Goal: Find contact information: Find contact information

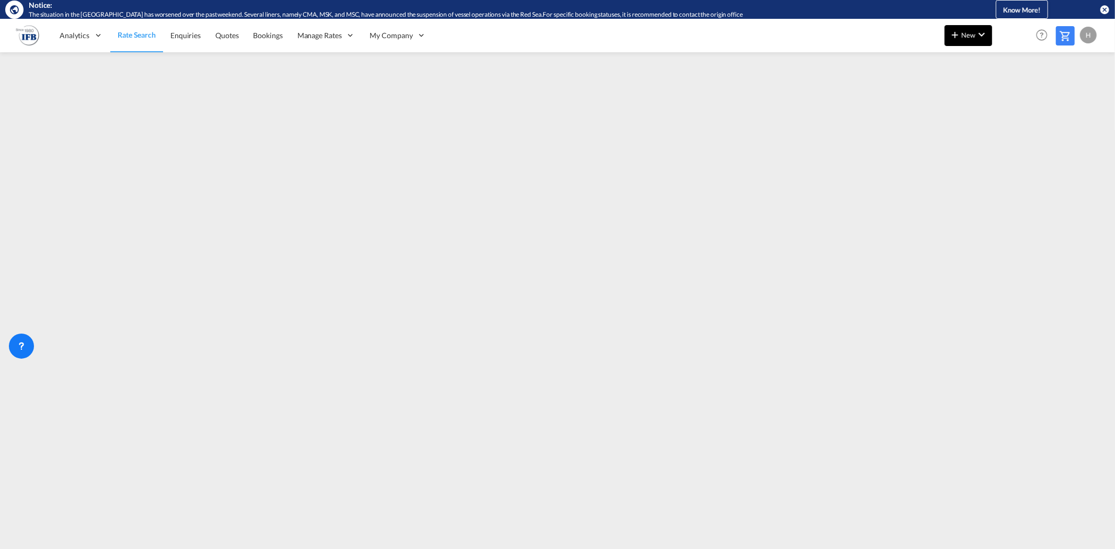
click at [978, 30] on md-icon "icon-chevron-down" at bounding box center [982, 34] width 13 height 13
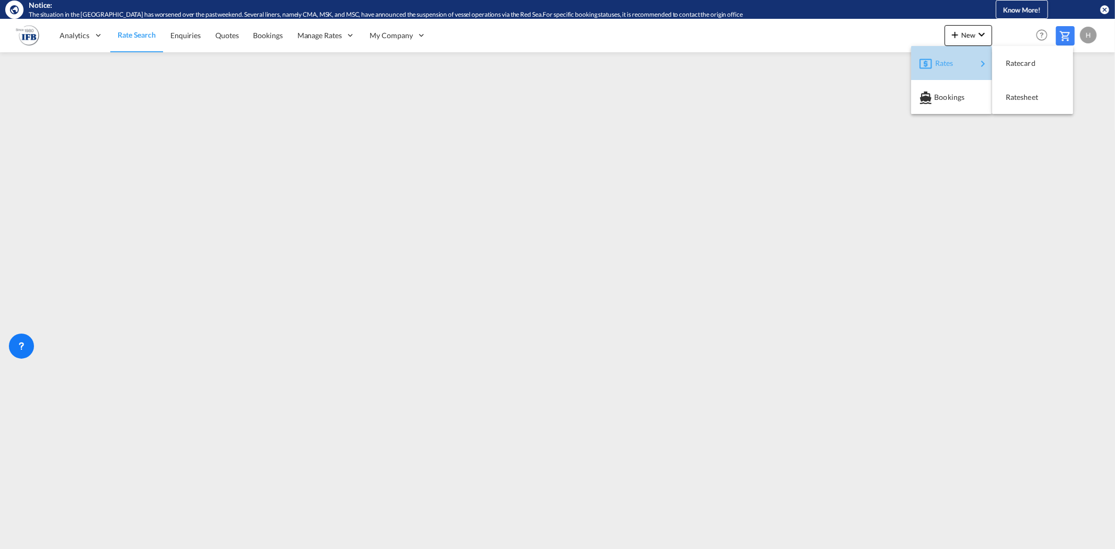
click at [964, 65] on div "Rates" at bounding box center [957, 63] width 42 height 26
click at [1011, 96] on span "Ratesheet" at bounding box center [1012, 97] width 12 height 21
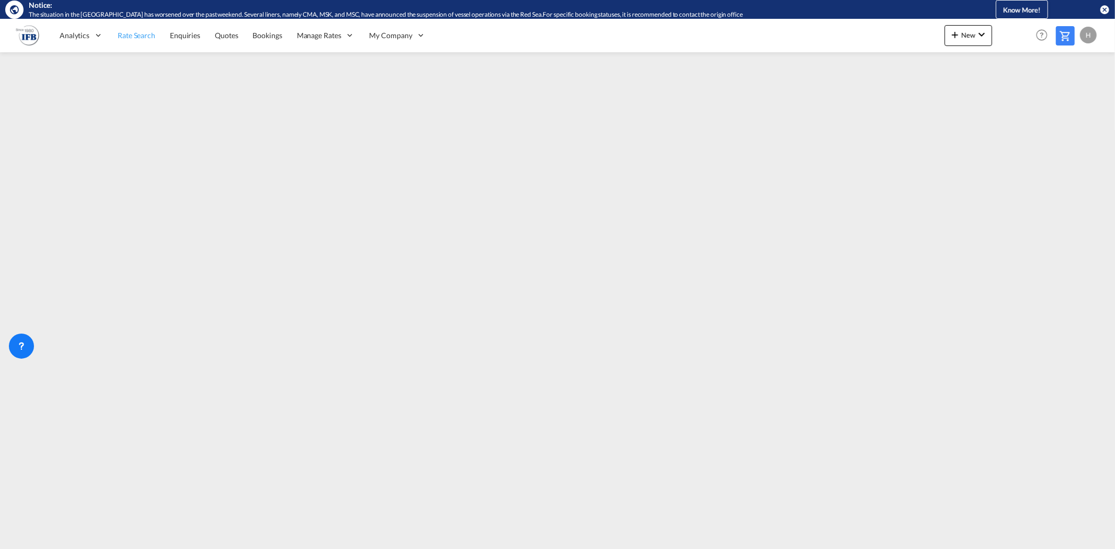
click at [146, 38] on span "Rate Search" at bounding box center [137, 35] width 38 height 9
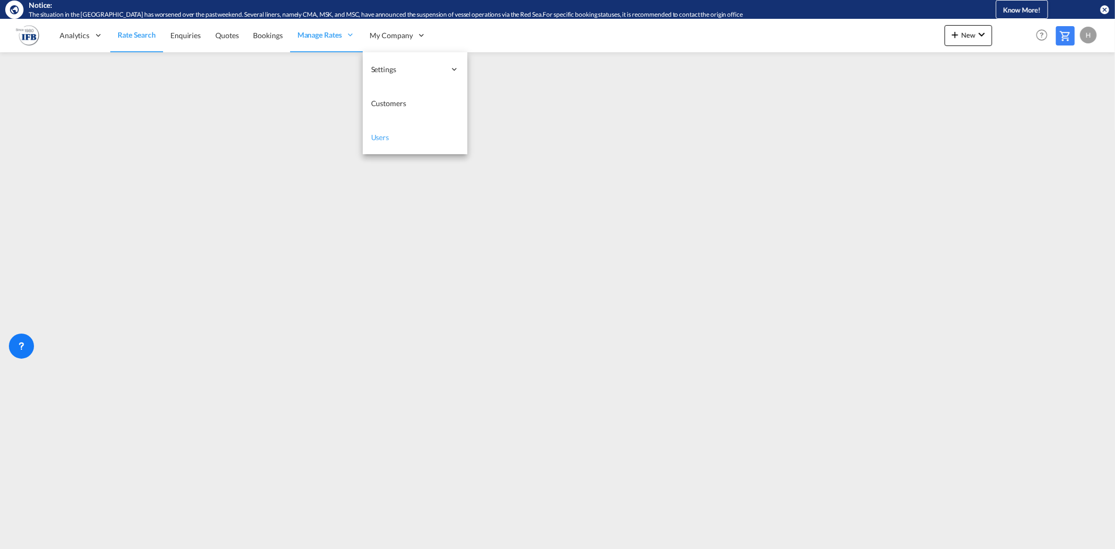
click at [385, 138] on span "Users" at bounding box center [380, 137] width 18 height 9
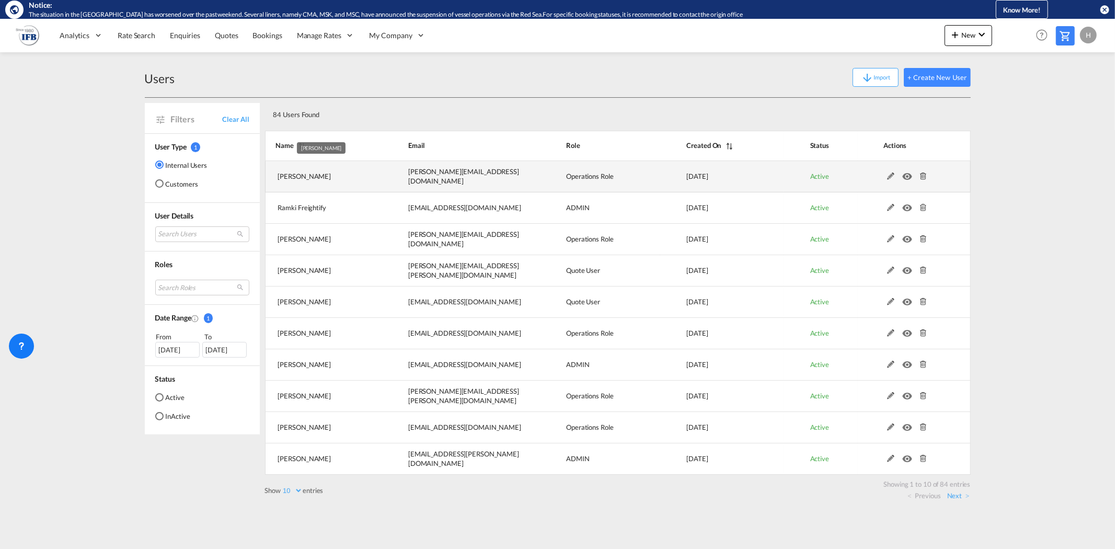
drag, startPoint x: 276, startPoint y: 178, endPoint x: 341, endPoint y: 180, distance: 64.9
click at [341, 180] on td "[PERSON_NAME]" at bounding box center [323, 176] width 117 height 31
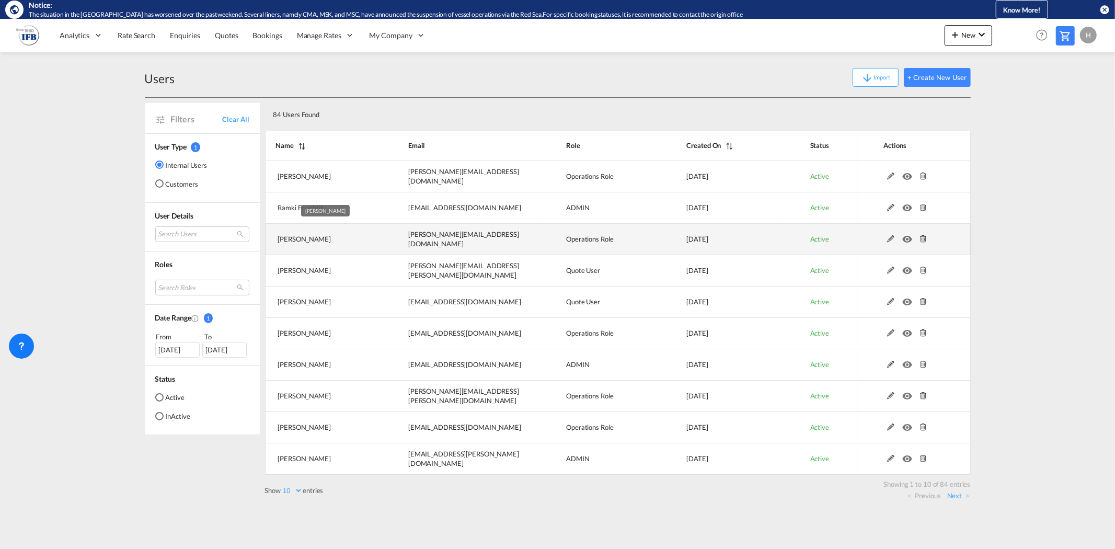
copy span "[PERSON_NAME]"
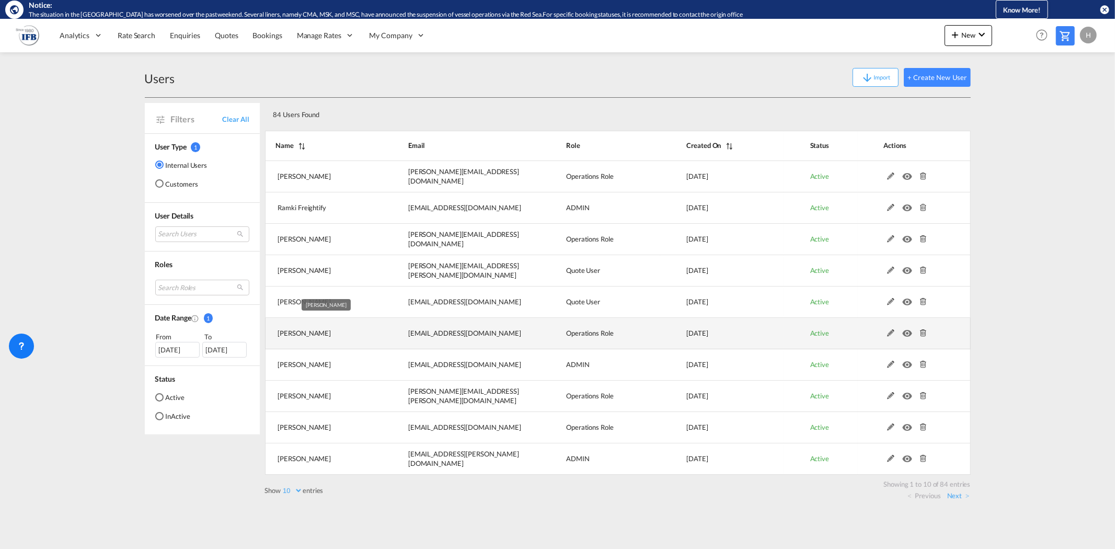
drag, startPoint x: 278, startPoint y: 334, endPoint x: 343, endPoint y: 334, distance: 64.3
click at [343, 334] on td "[PERSON_NAME]" at bounding box center [323, 333] width 117 height 31
copy span "[PERSON_NAME]"
click at [955, 497] on link "Next" at bounding box center [959, 495] width 22 height 9
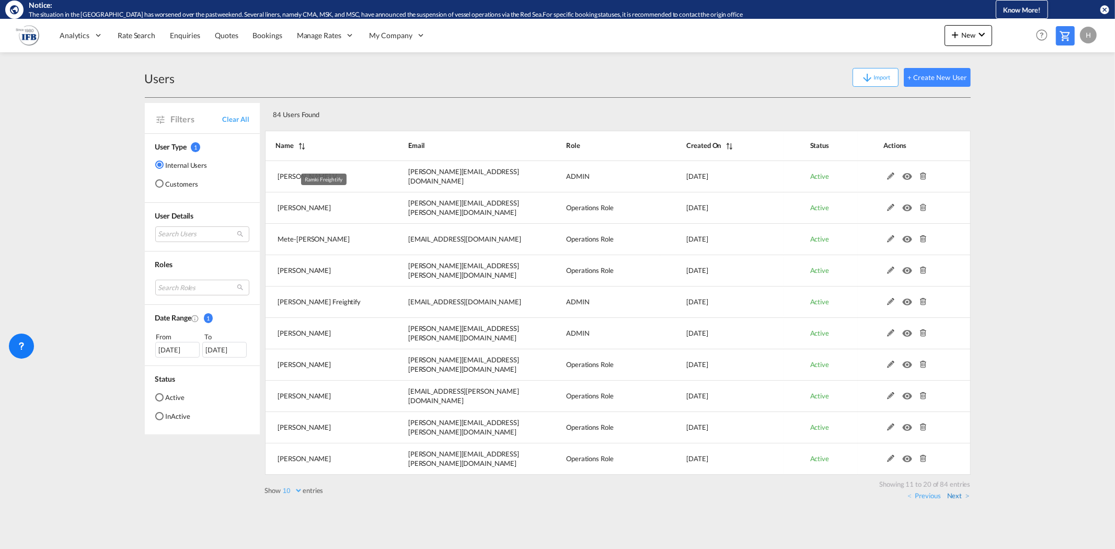
click at [955, 497] on link "Next" at bounding box center [959, 495] width 22 height 9
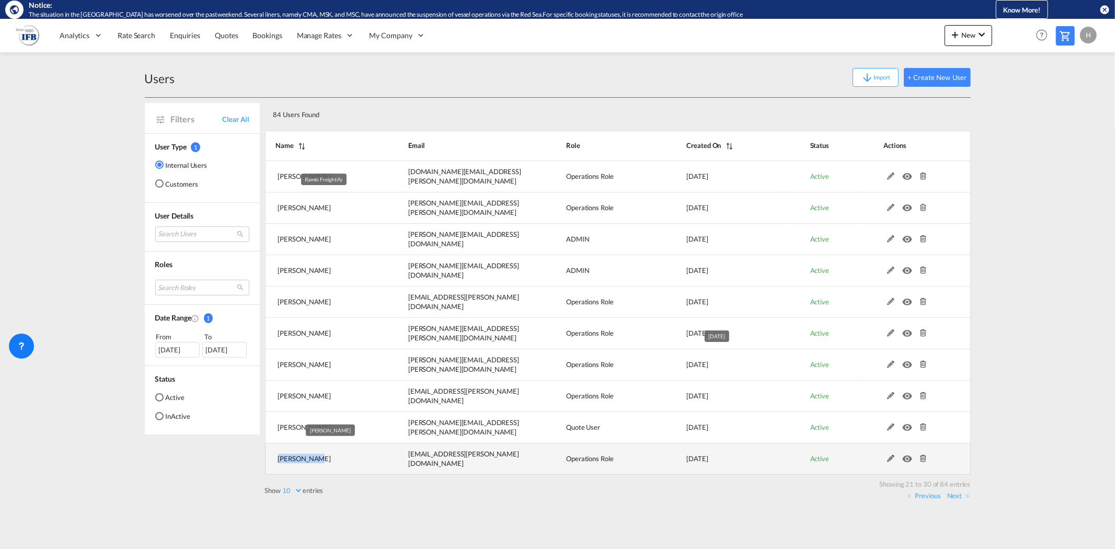
drag, startPoint x: 280, startPoint y: 462, endPoint x: 313, endPoint y: 461, distance: 33.0
click at [313, 461] on td "[PERSON_NAME]" at bounding box center [323, 458] width 117 height 31
copy span "[PERSON_NAME]"
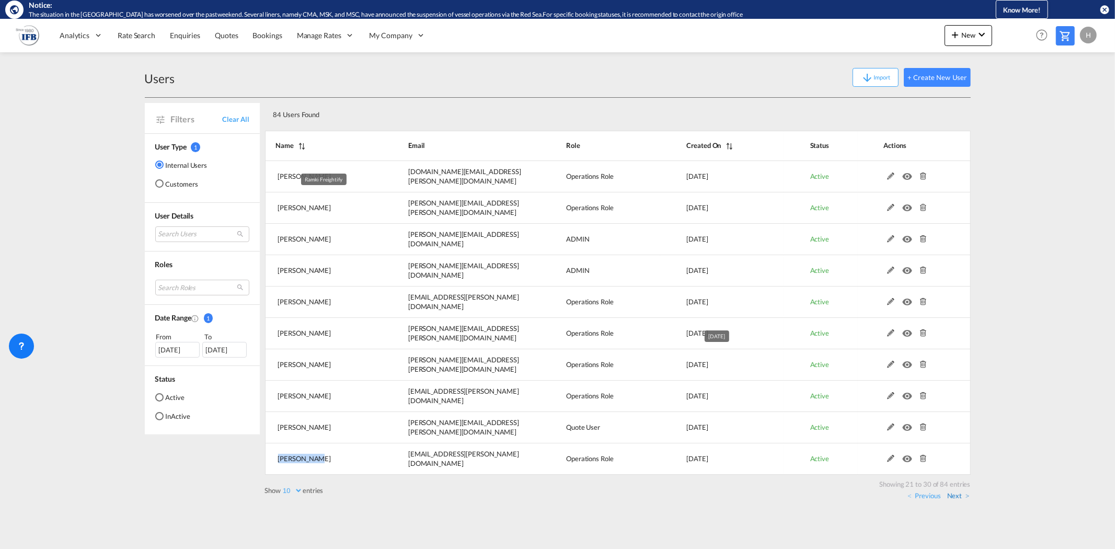
click at [963, 496] on link "Next" at bounding box center [959, 495] width 22 height 9
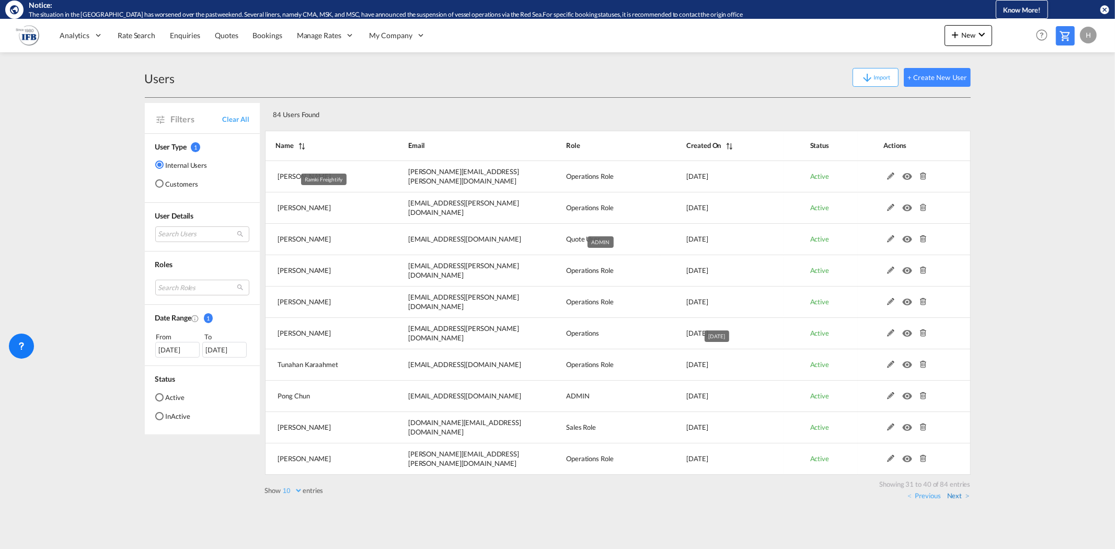
click at [961, 496] on link "Next" at bounding box center [959, 495] width 22 height 9
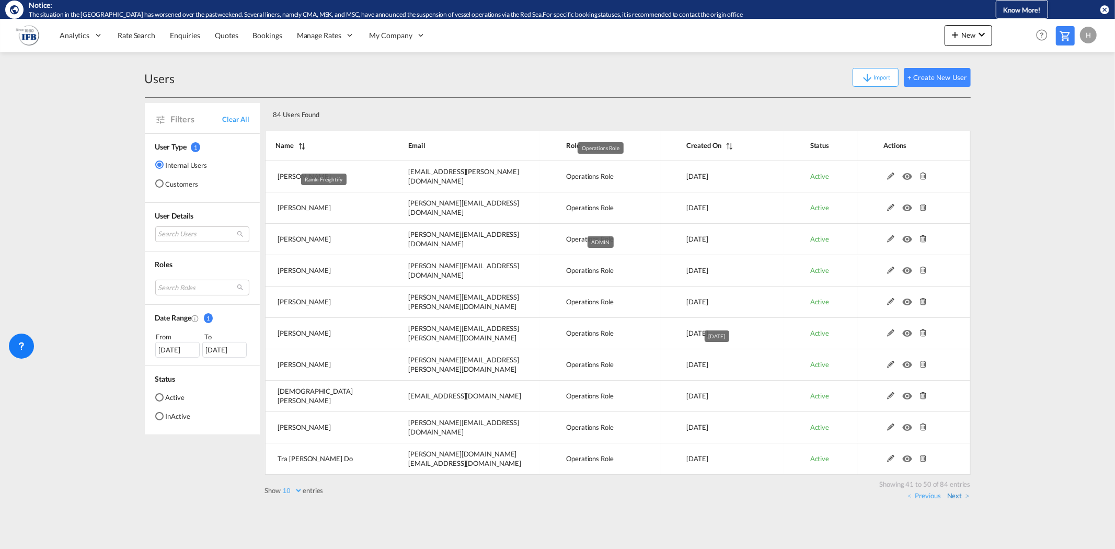
click at [960, 499] on link "Next" at bounding box center [959, 495] width 22 height 9
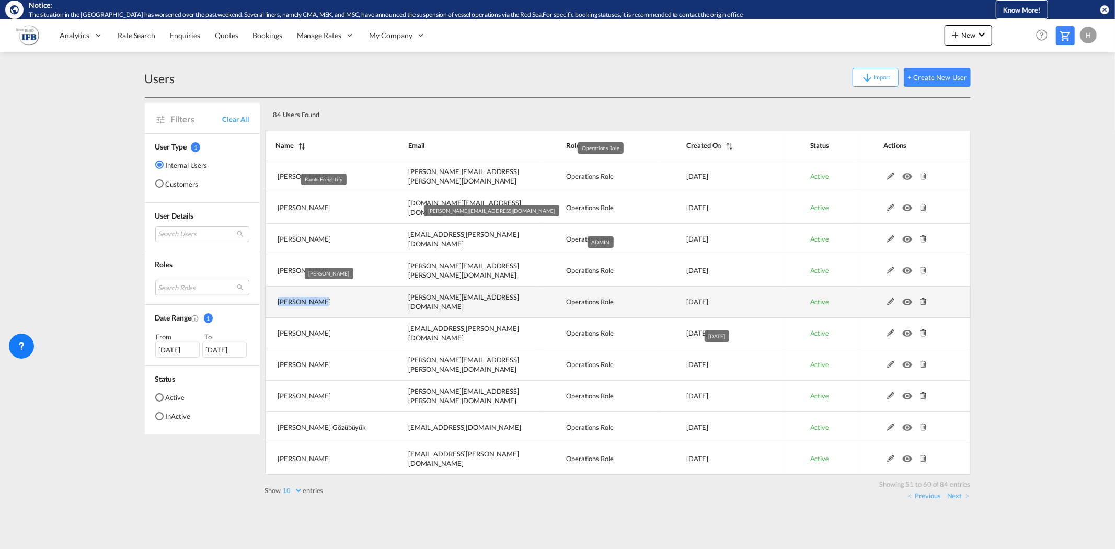
drag, startPoint x: 279, startPoint y: 304, endPoint x: 346, endPoint y: 303, distance: 66.4
click at [346, 303] on td "[PERSON_NAME]" at bounding box center [323, 302] width 117 height 31
copy span "[PERSON_NAME]"
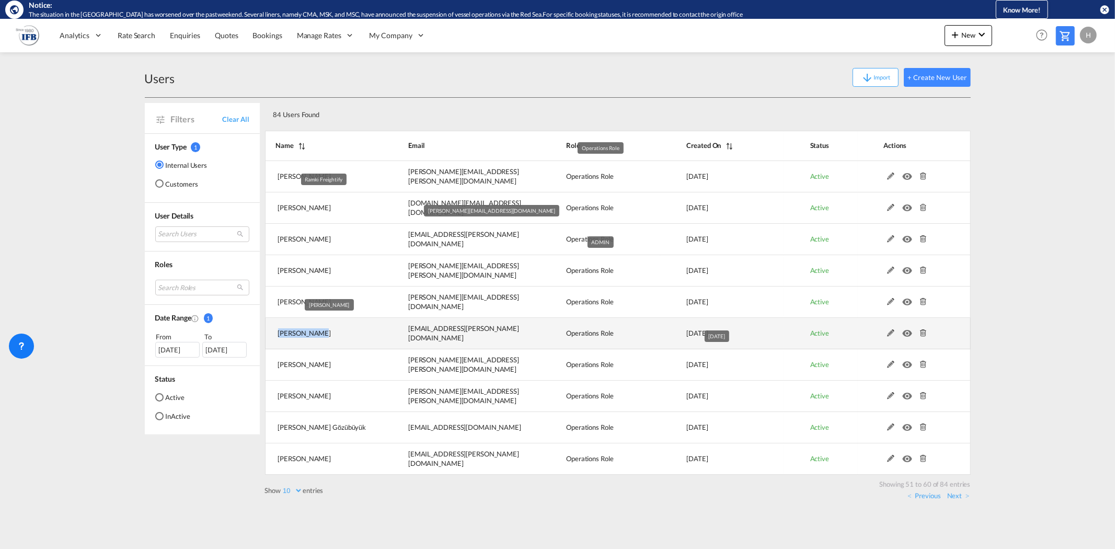
drag, startPoint x: 275, startPoint y: 332, endPoint x: 323, endPoint y: 332, distance: 48.1
click at [323, 332] on td "[PERSON_NAME]" at bounding box center [323, 333] width 117 height 31
copy span "[PERSON_NAME]"
click at [960, 495] on link "Next" at bounding box center [959, 495] width 22 height 9
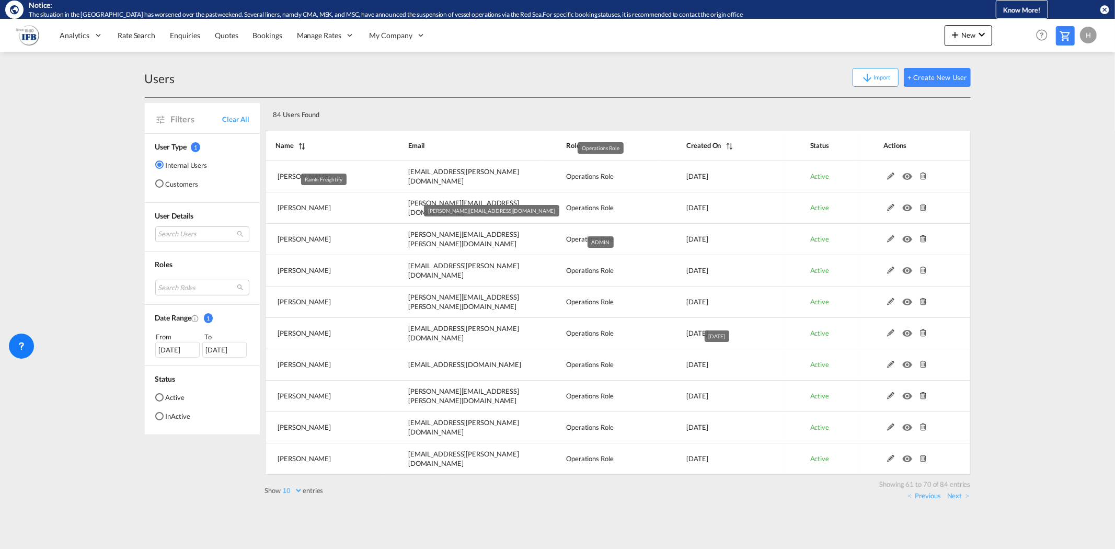
click at [489, 90] on div "Users Import + Create New User" at bounding box center [558, 78] width 826 height 40
click at [954, 495] on link "Next" at bounding box center [959, 495] width 22 height 9
click at [963, 499] on link "Next" at bounding box center [959, 495] width 22 height 9
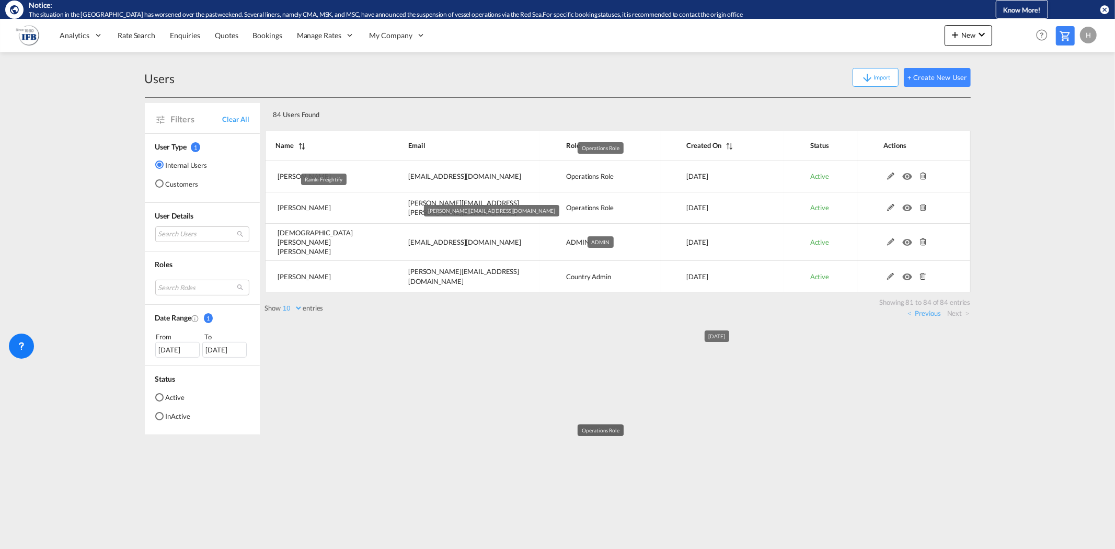
click at [353, 347] on div "84 Users Found Show 10 25 50 100 entries Search: Name Email Role Created On Sta…" at bounding box center [618, 266] width 706 height 337
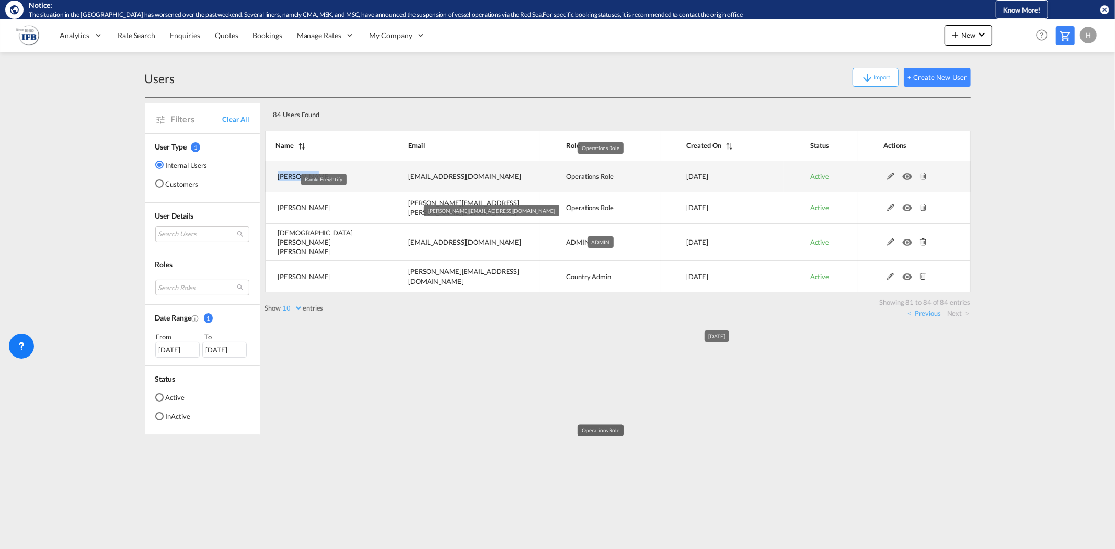
drag, startPoint x: 276, startPoint y: 178, endPoint x: 372, endPoint y: 182, distance: 96.3
click at [372, 182] on td "[PERSON_NAME]" at bounding box center [324, 176] width 118 height 31
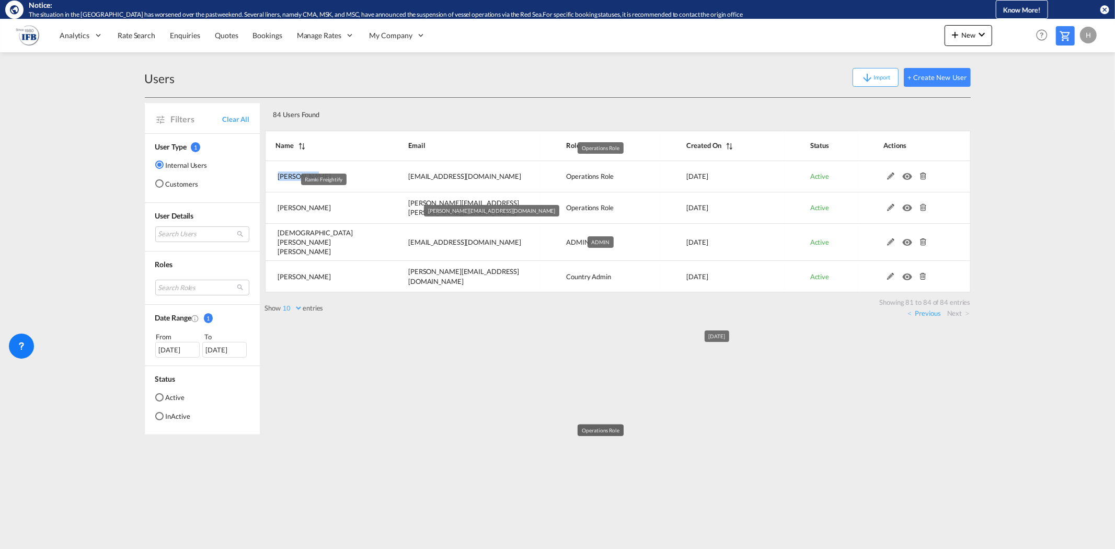
copy span "[PERSON_NAME]"
click at [927, 310] on link "Previous" at bounding box center [924, 313] width 33 height 9
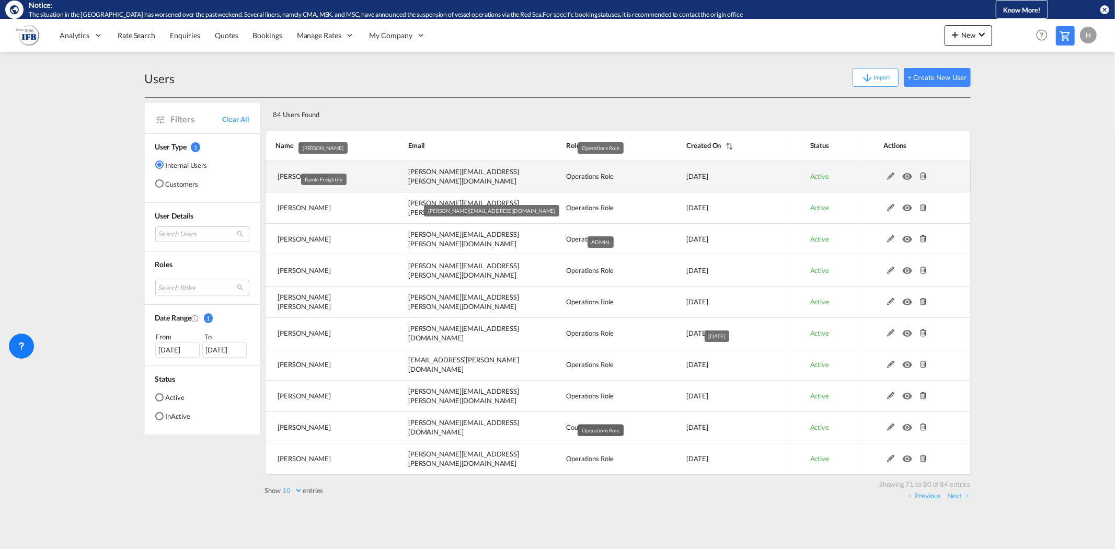
drag, startPoint x: 277, startPoint y: 177, endPoint x: 363, endPoint y: 178, distance: 86.3
click at [363, 178] on td "[PERSON_NAME]" at bounding box center [323, 176] width 117 height 31
copy span "[PERSON_NAME]"
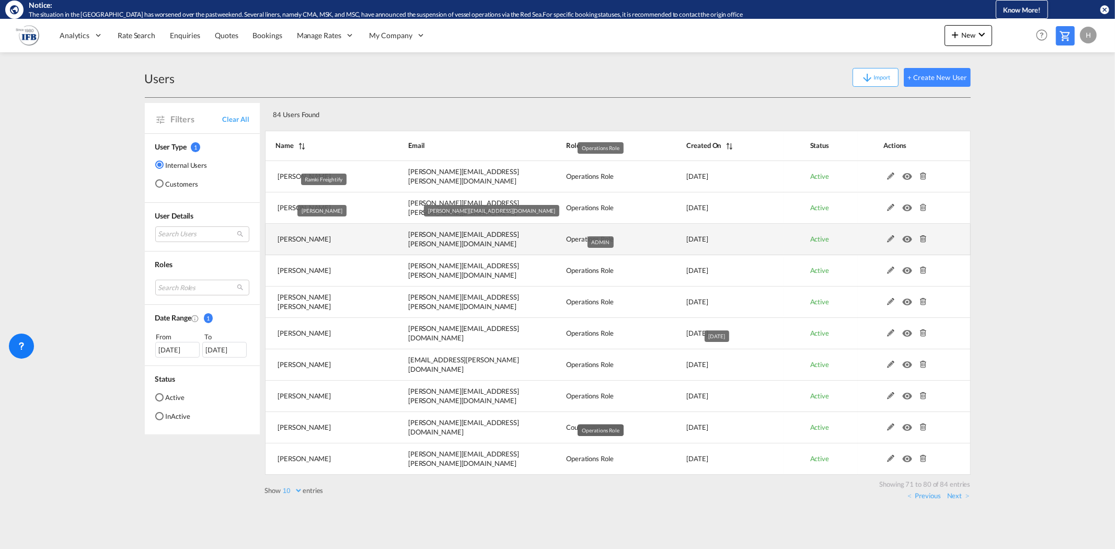
drag, startPoint x: 278, startPoint y: 239, endPoint x: 357, endPoint y: 240, distance: 79.0
click at [357, 240] on td "[PERSON_NAME]" at bounding box center [323, 239] width 117 height 31
copy span "[PERSON_NAME]"
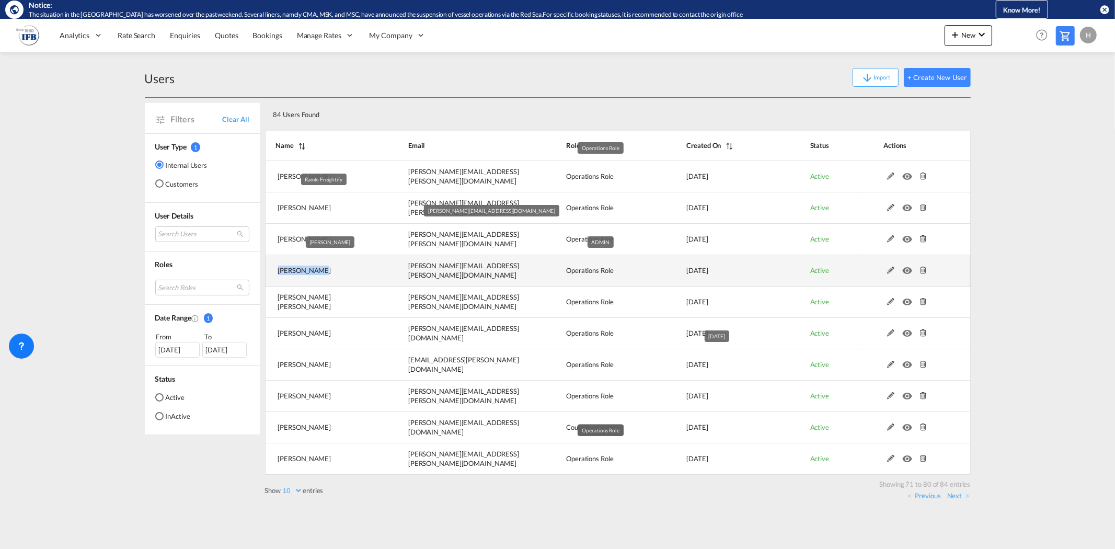
drag, startPoint x: 279, startPoint y: 269, endPoint x: 342, endPoint y: 270, distance: 63.3
click at [342, 270] on td "[PERSON_NAME]" at bounding box center [323, 270] width 117 height 31
copy span "[PERSON_NAME]"
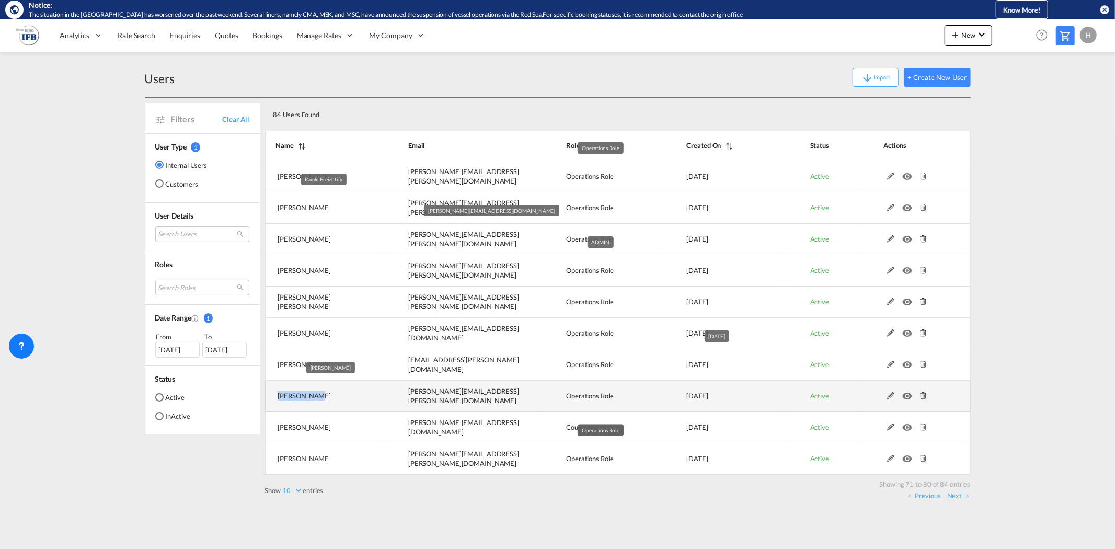
drag, startPoint x: 275, startPoint y: 397, endPoint x: 341, endPoint y: 403, distance: 66.7
click at [341, 403] on td "[PERSON_NAME]" at bounding box center [323, 396] width 117 height 31
copy span "[PERSON_NAME]"
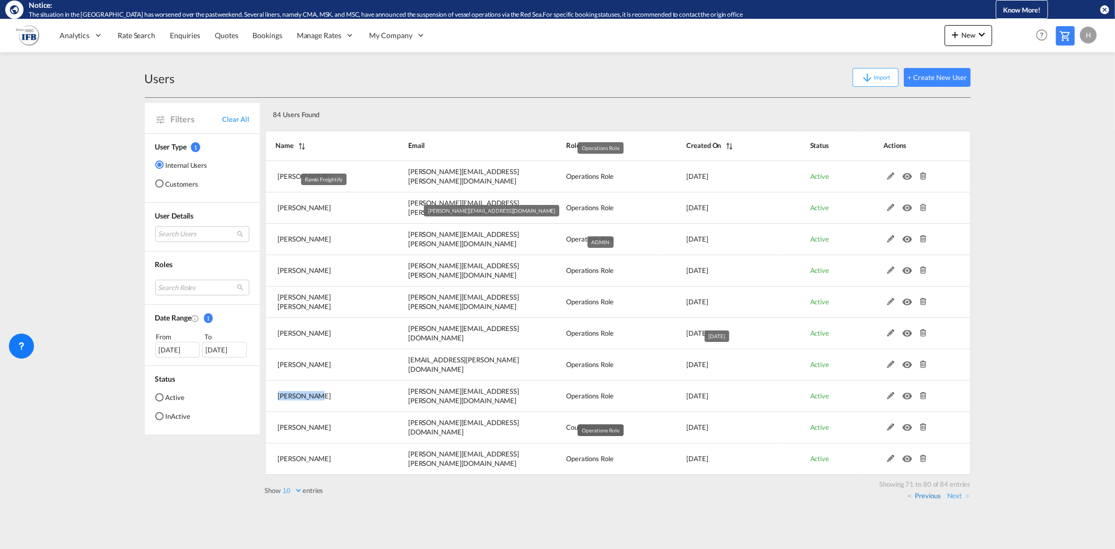
click at [931, 498] on link "Previous" at bounding box center [924, 495] width 33 height 9
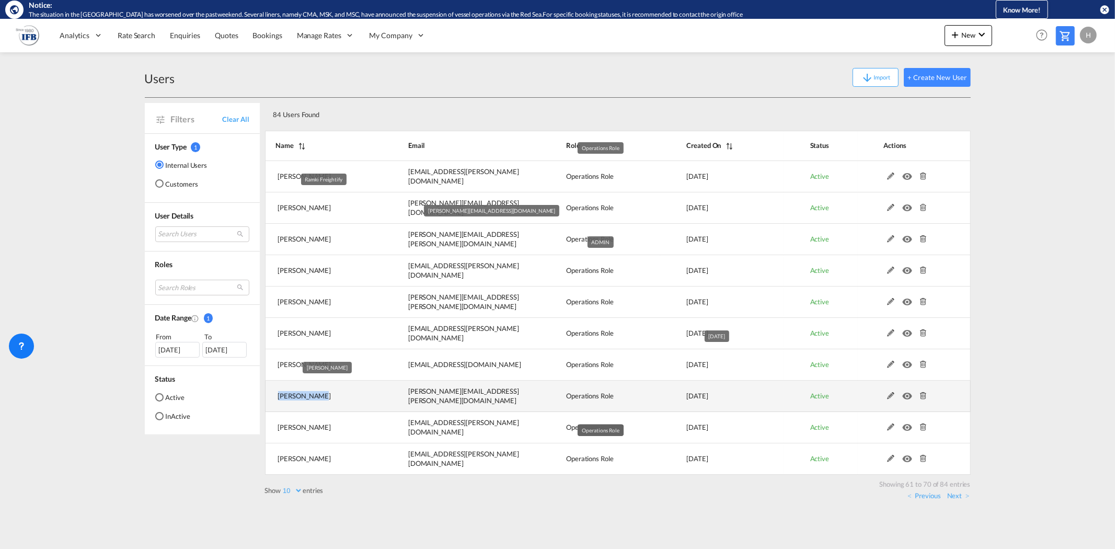
drag, startPoint x: 277, startPoint y: 398, endPoint x: 340, endPoint y: 400, distance: 63.3
click at [340, 400] on td "[PERSON_NAME]" at bounding box center [323, 396] width 117 height 31
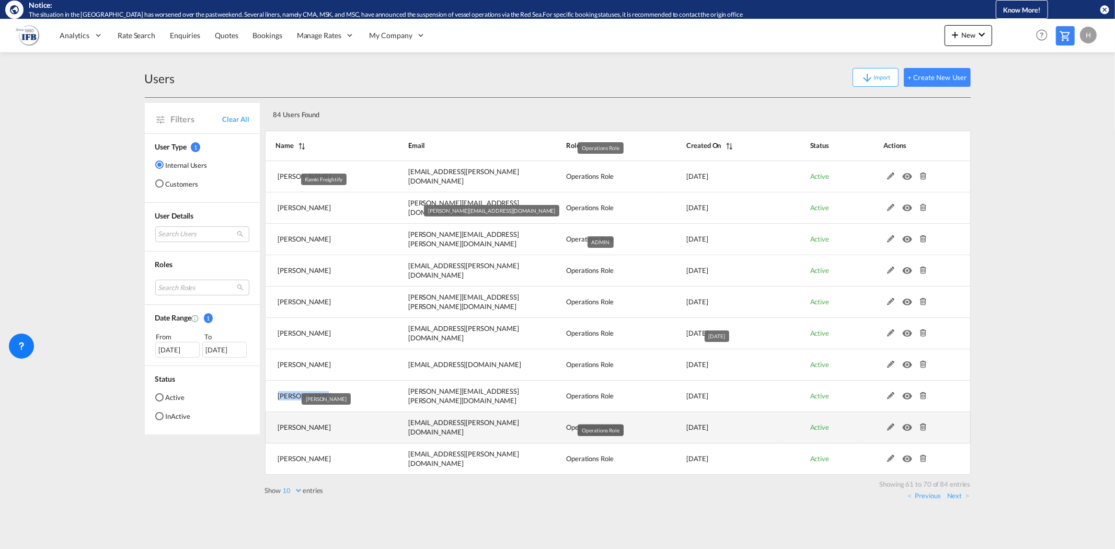
drag, startPoint x: 278, startPoint y: 428, endPoint x: 368, endPoint y: 426, distance: 90.5
click at [373, 427] on td "[PERSON_NAME]" at bounding box center [323, 427] width 117 height 31
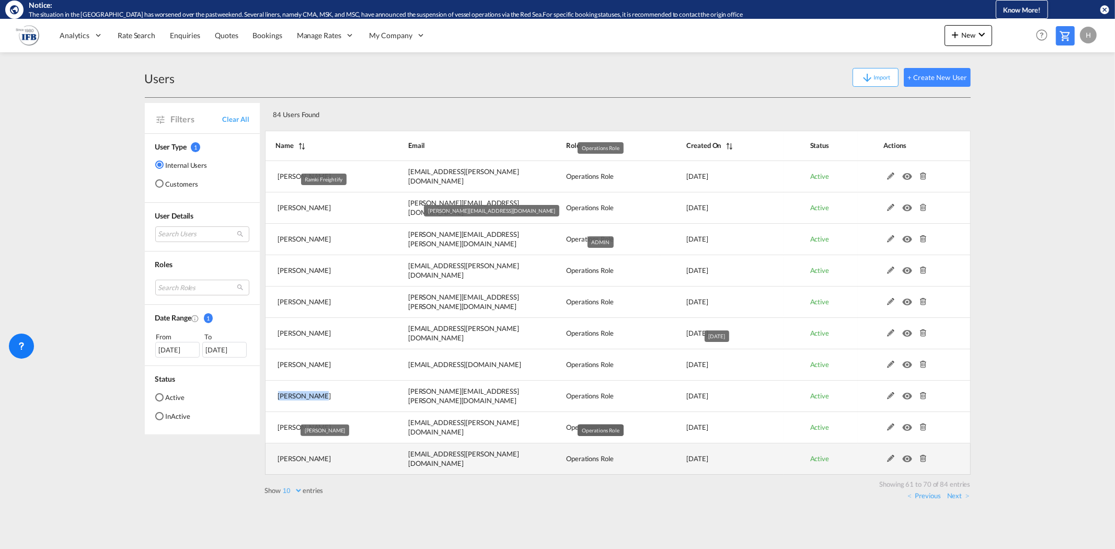
drag, startPoint x: 275, startPoint y: 457, endPoint x: 337, endPoint y: 457, distance: 62.8
click at [337, 457] on td "[PERSON_NAME]" at bounding box center [323, 458] width 117 height 31
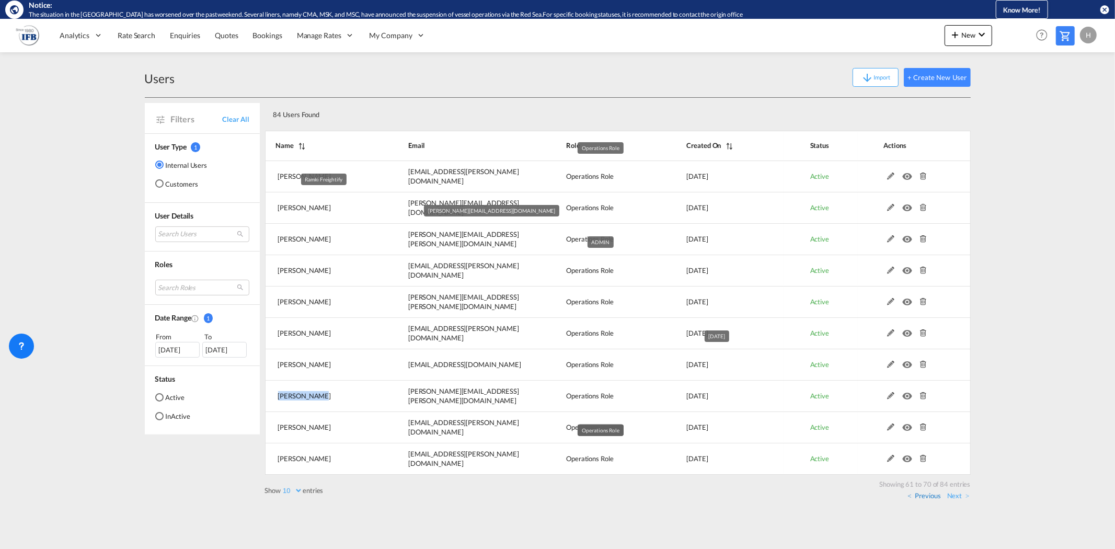
click at [934, 495] on link "Previous" at bounding box center [924, 495] width 33 height 9
click at [922, 497] on link "Previous" at bounding box center [924, 495] width 33 height 9
click at [919, 497] on link "Previous" at bounding box center [924, 495] width 33 height 9
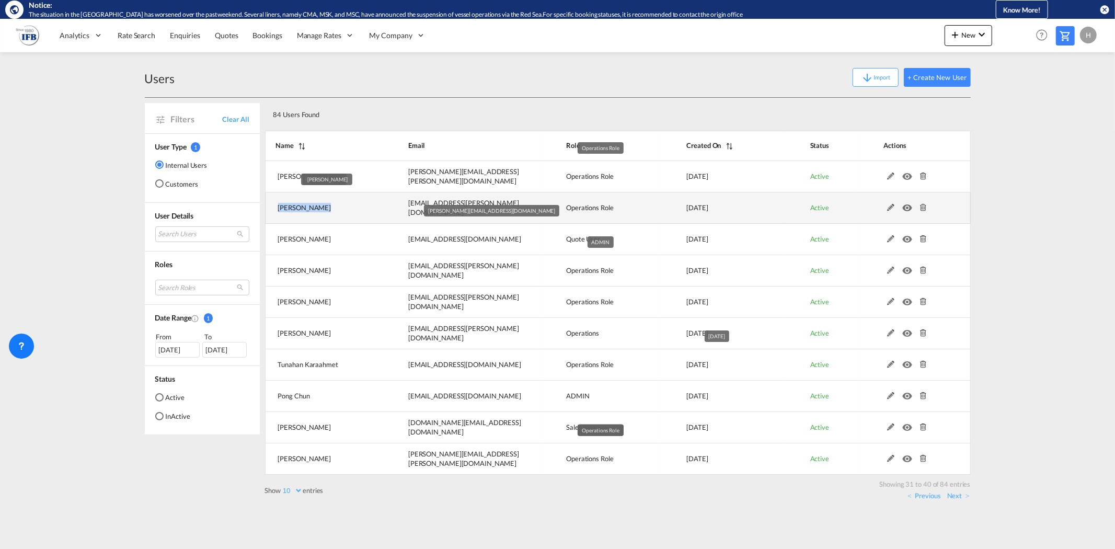
drag, startPoint x: 278, startPoint y: 210, endPoint x: 351, endPoint y: 210, distance: 73.2
click at [351, 210] on td "[PERSON_NAME]" at bounding box center [323, 207] width 117 height 31
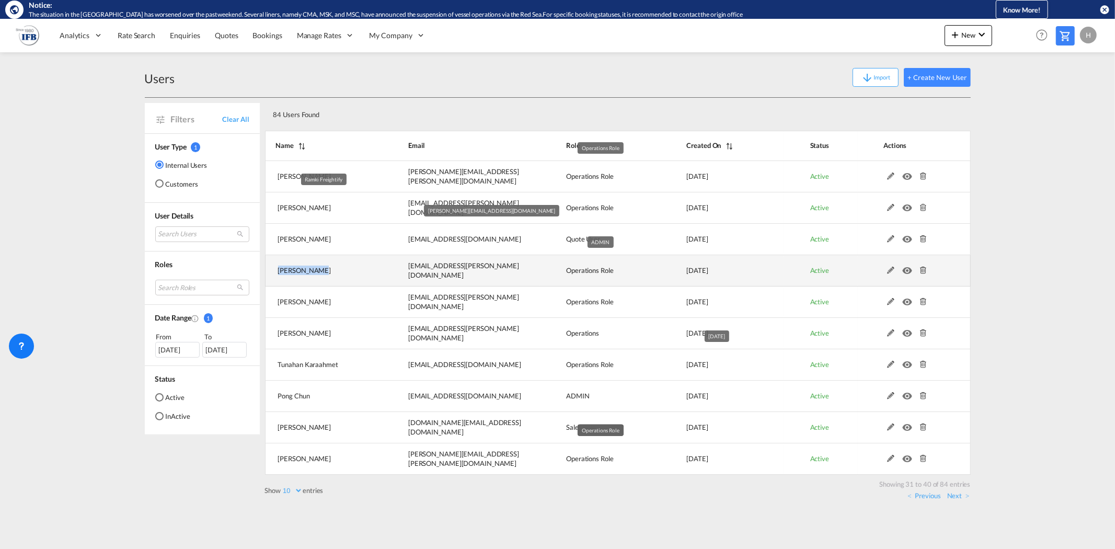
drag, startPoint x: 278, startPoint y: 271, endPoint x: 323, endPoint y: 271, distance: 45.5
click at [323, 271] on td "[PERSON_NAME]" at bounding box center [323, 270] width 117 height 31
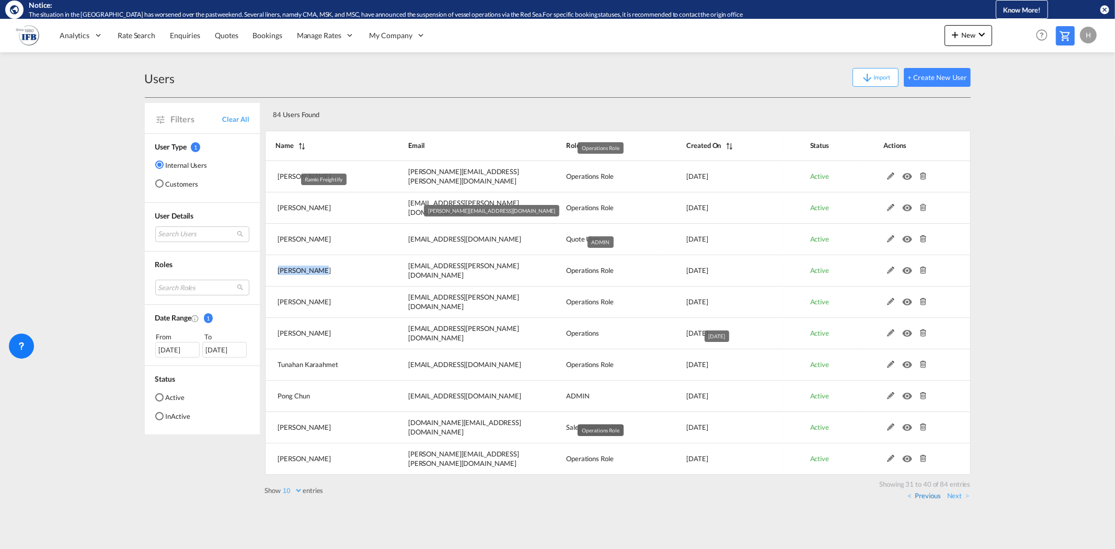
click at [927, 497] on link "Previous" at bounding box center [924, 495] width 33 height 9
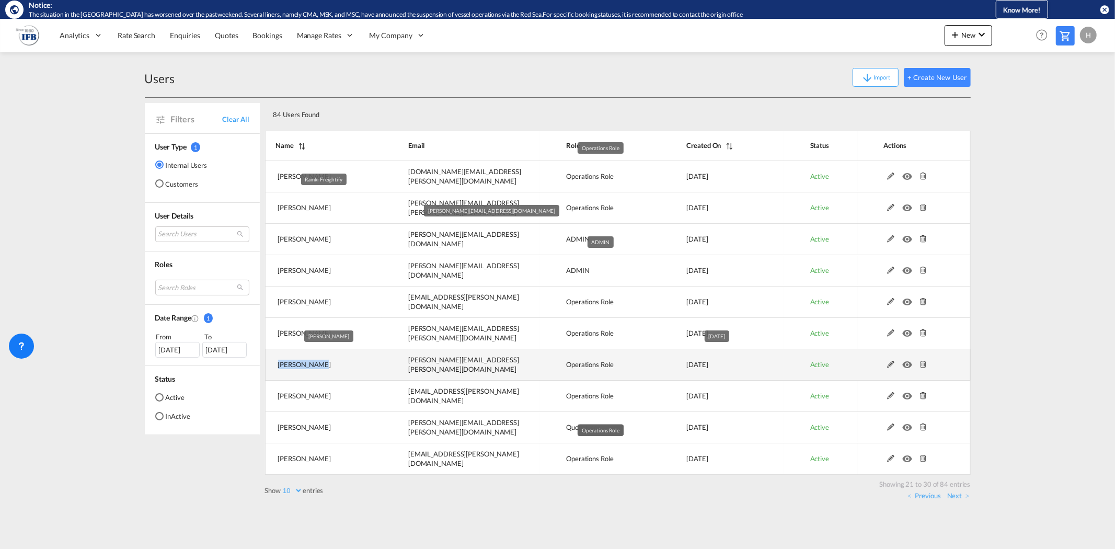
drag, startPoint x: 275, startPoint y: 367, endPoint x: 350, endPoint y: 377, distance: 76.0
click at [350, 377] on td "[PERSON_NAME]" at bounding box center [323, 364] width 117 height 31
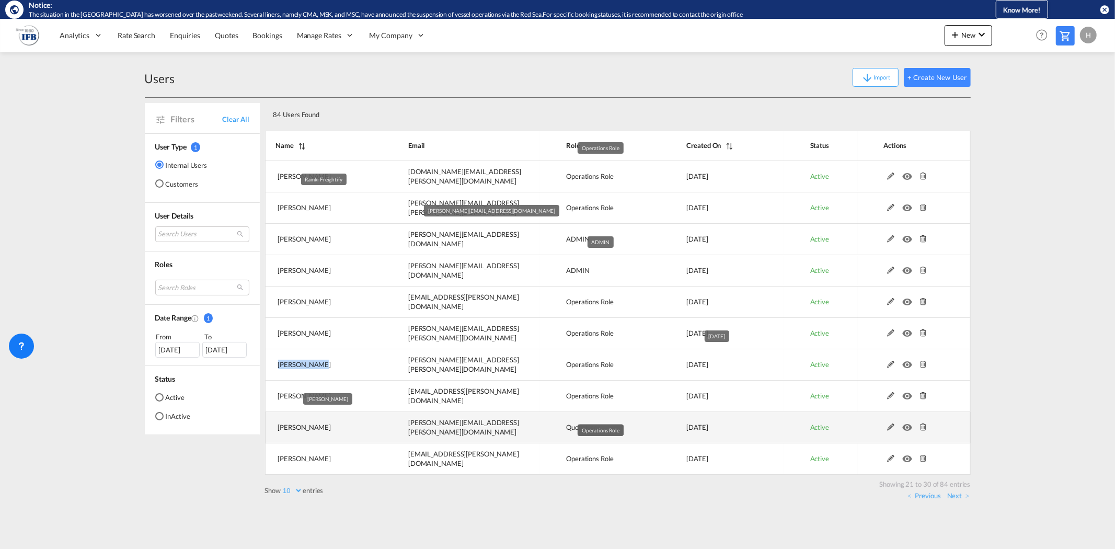
drag, startPoint x: 277, startPoint y: 428, endPoint x: 347, endPoint y: 436, distance: 70.5
click at [347, 436] on td "[PERSON_NAME]" at bounding box center [323, 427] width 117 height 31
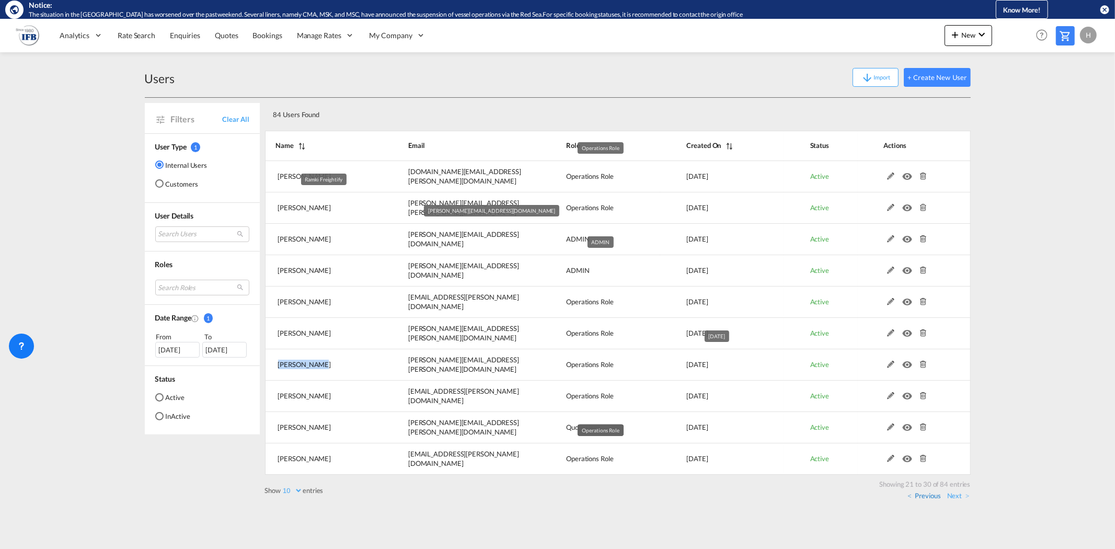
click at [921, 497] on link "Previous" at bounding box center [924, 495] width 33 height 9
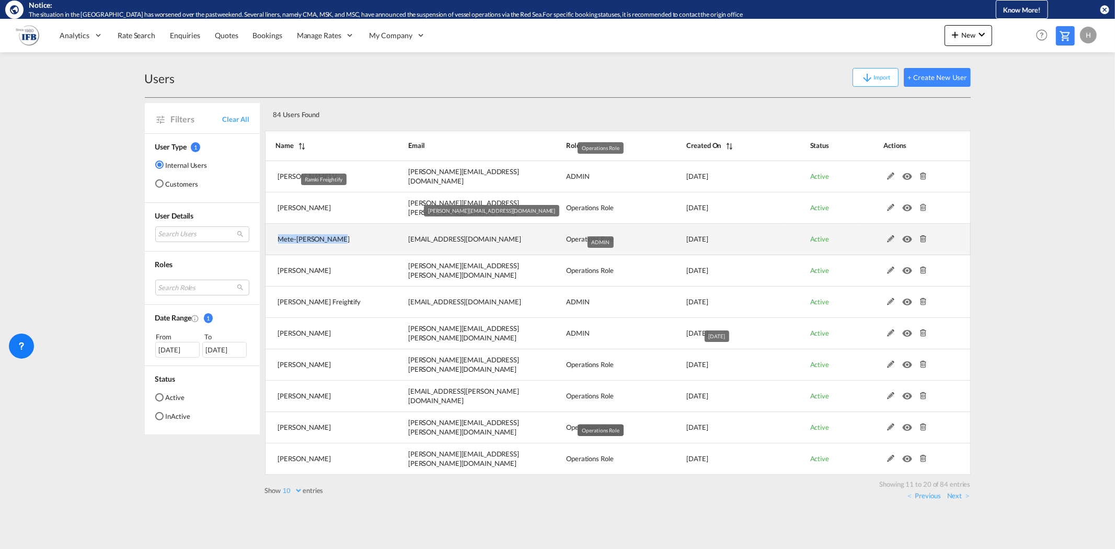
drag, startPoint x: 275, startPoint y: 241, endPoint x: 362, endPoint y: 249, distance: 87.2
click at [362, 249] on td "Mete-[PERSON_NAME]" at bounding box center [323, 239] width 117 height 31
click at [927, 497] on link "Previous" at bounding box center [924, 495] width 33 height 9
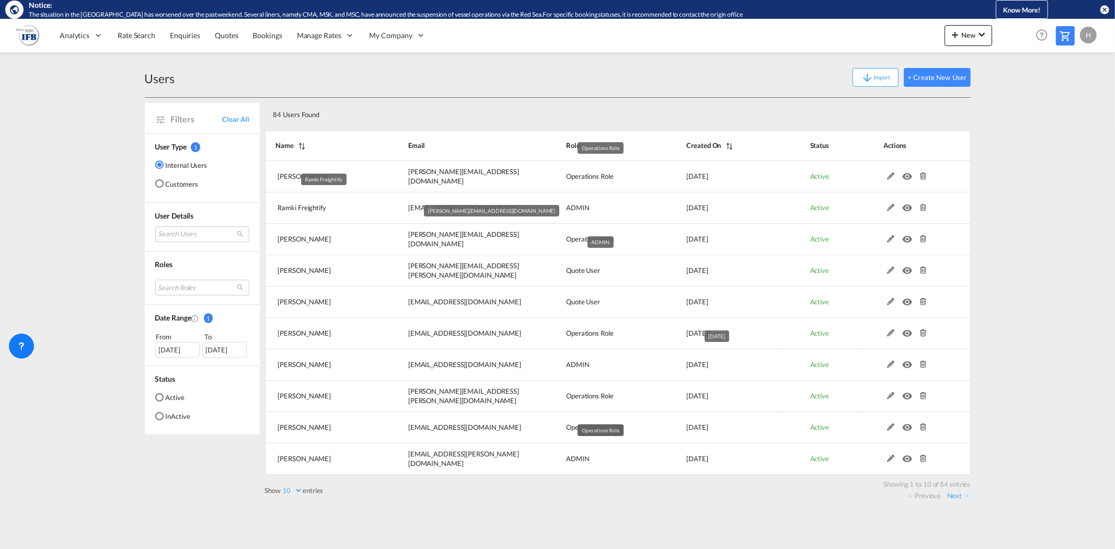
click at [190, 480] on div "Filters Clear All User Type 1 Internal Users Customers User Details Search User…" at bounding box center [205, 299] width 120 height 403
click at [961, 499] on link "Next" at bounding box center [959, 495] width 22 height 9
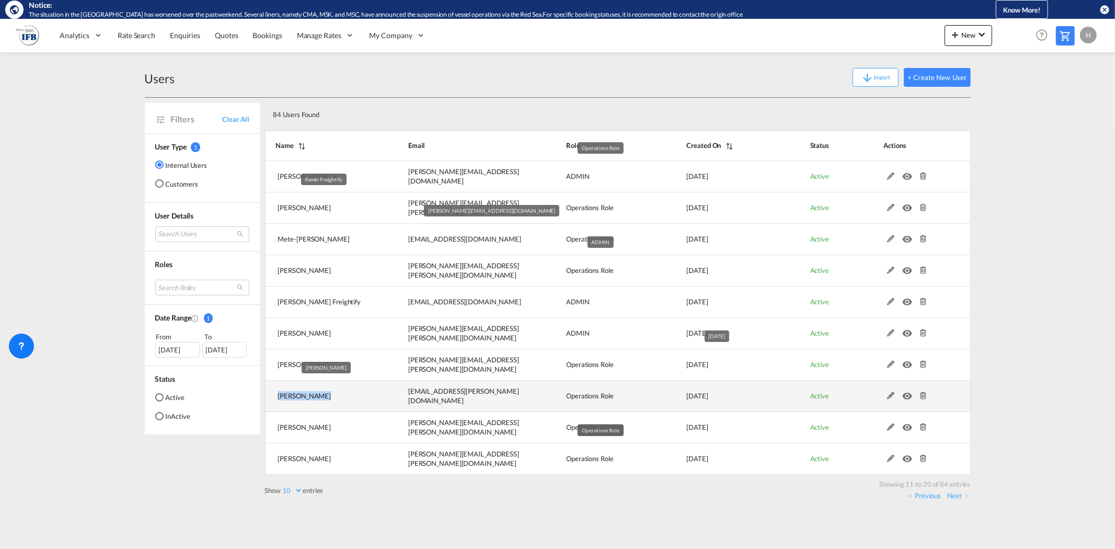
drag, startPoint x: 273, startPoint y: 398, endPoint x: 343, endPoint y: 398, distance: 69.0
click at [343, 398] on td "[PERSON_NAME]" at bounding box center [323, 396] width 117 height 31
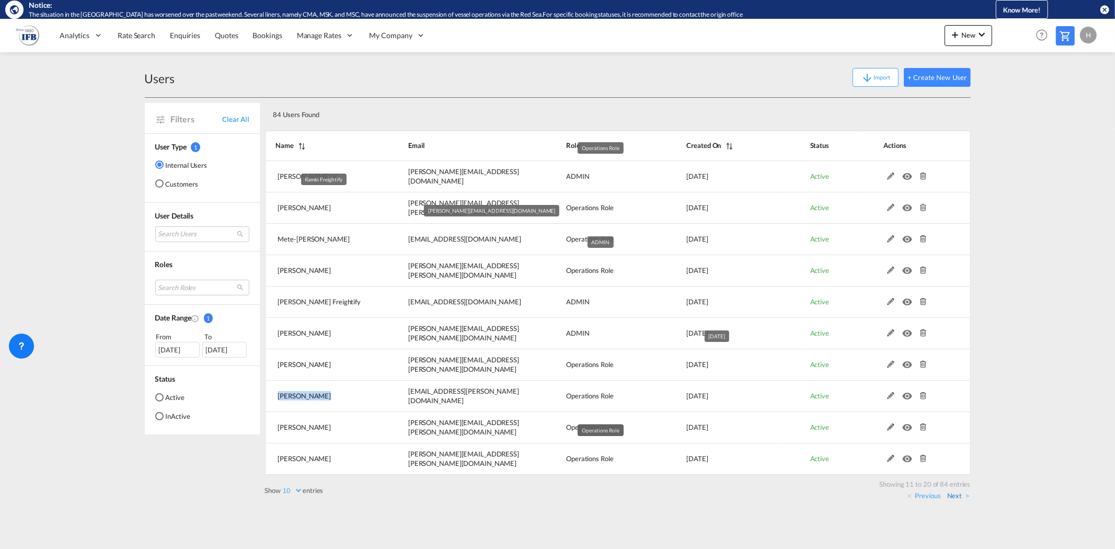
click at [959, 497] on link "Next" at bounding box center [959, 495] width 22 height 9
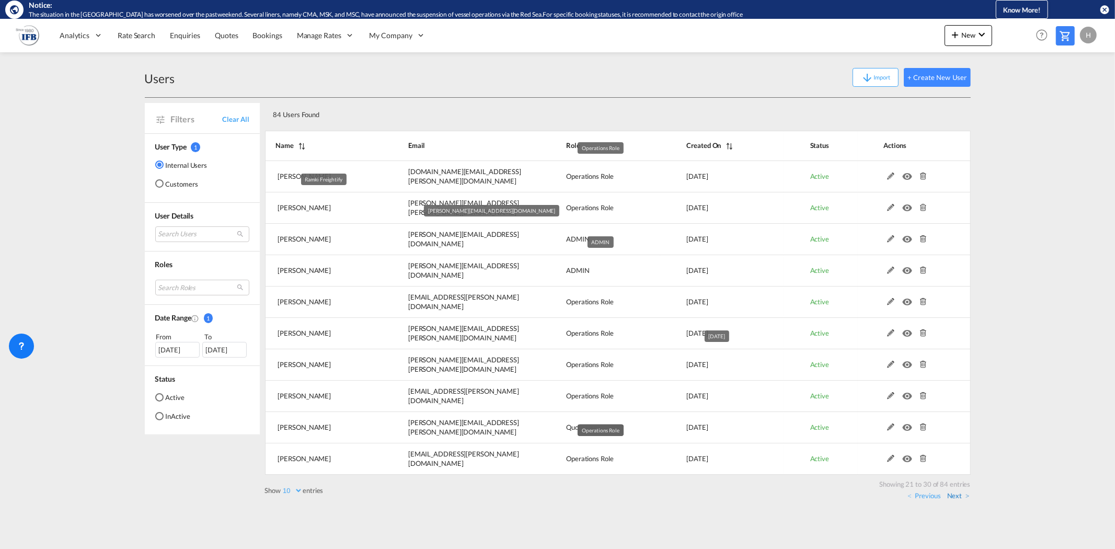
click at [960, 499] on link "Next" at bounding box center [959, 495] width 22 height 9
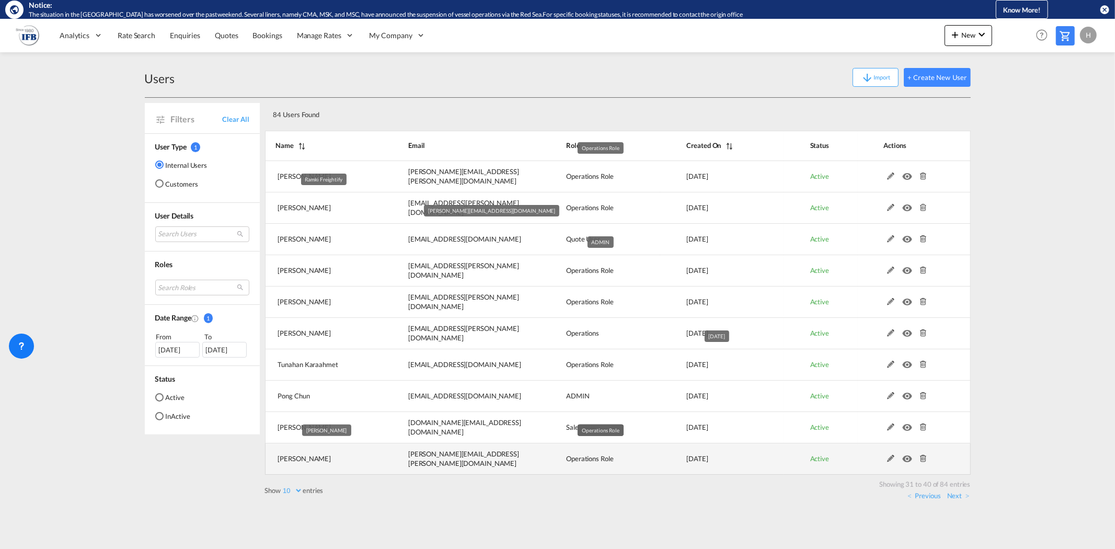
drag, startPoint x: 274, startPoint y: 458, endPoint x: 351, endPoint y: 464, distance: 77.6
click at [351, 464] on td "[PERSON_NAME]" at bounding box center [323, 458] width 117 height 31
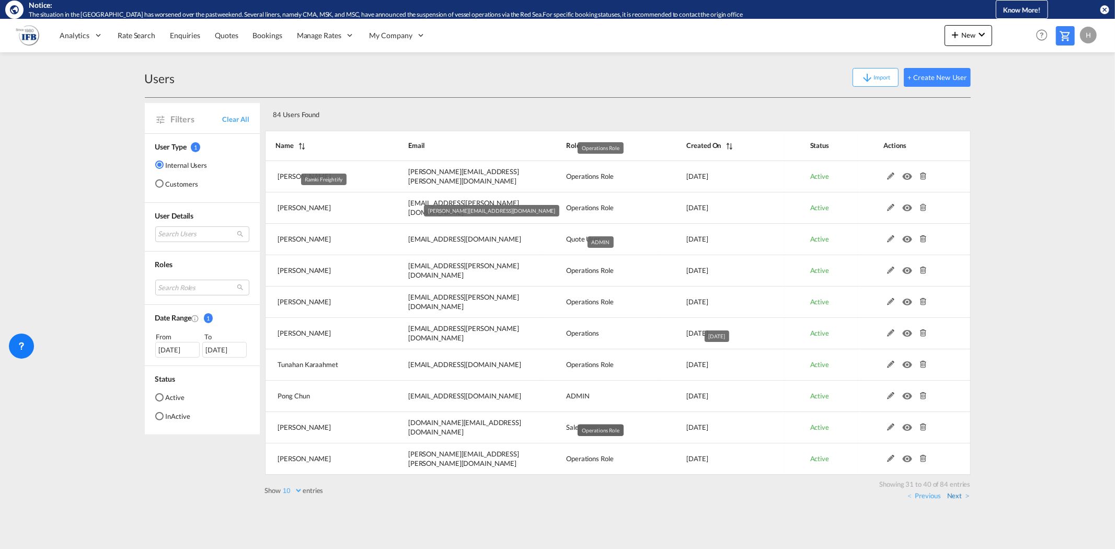
click at [965, 497] on link "Next" at bounding box center [959, 495] width 22 height 9
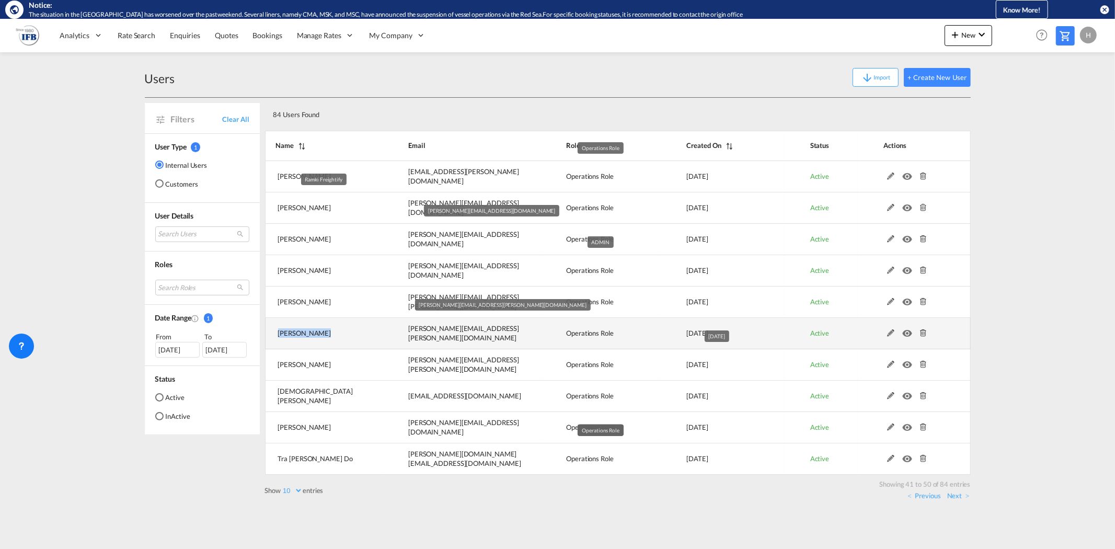
drag, startPoint x: 276, startPoint y: 332, endPoint x: 384, endPoint y: 335, distance: 108.3
click at [384, 335] on tr "[PERSON_NAME] [PERSON_NAME][EMAIL_ADDRESS][PERSON_NAME][DOMAIN_NAME] Operations…" at bounding box center [618, 333] width 706 height 31
click at [364, 333] on td "[PERSON_NAME]" at bounding box center [324, 333] width 118 height 31
drag, startPoint x: 278, startPoint y: 332, endPoint x: 340, endPoint y: 336, distance: 62.3
click at [340, 336] on td "[PERSON_NAME]" at bounding box center [324, 333] width 118 height 31
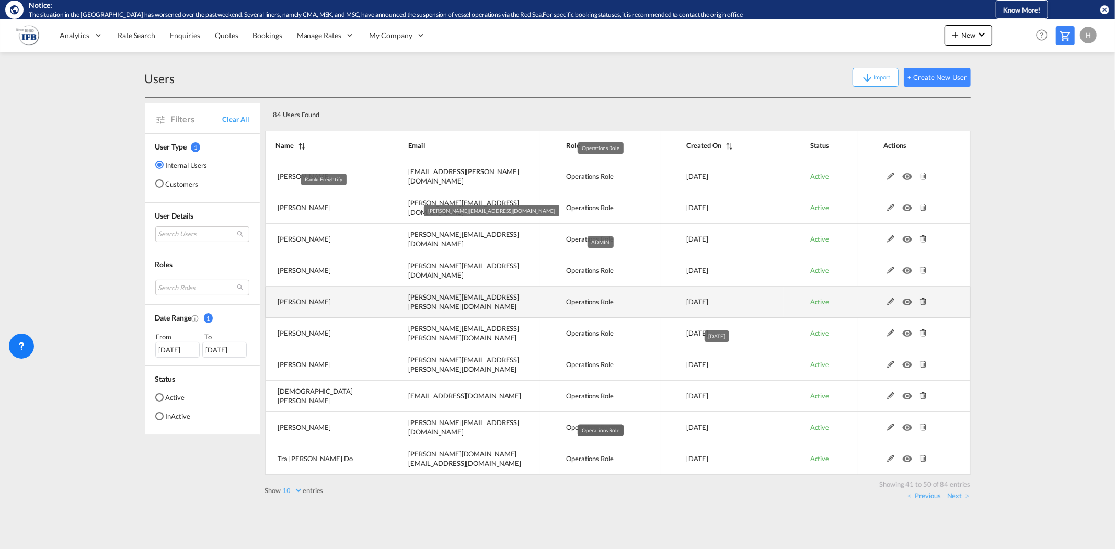
drag, startPoint x: 278, startPoint y: 302, endPoint x: 346, endPoint y: 302, distance: 68.5
click at [346, 302] on td "[PERSON_NAME]" at bounding box center [324, 302] width 118 height 31
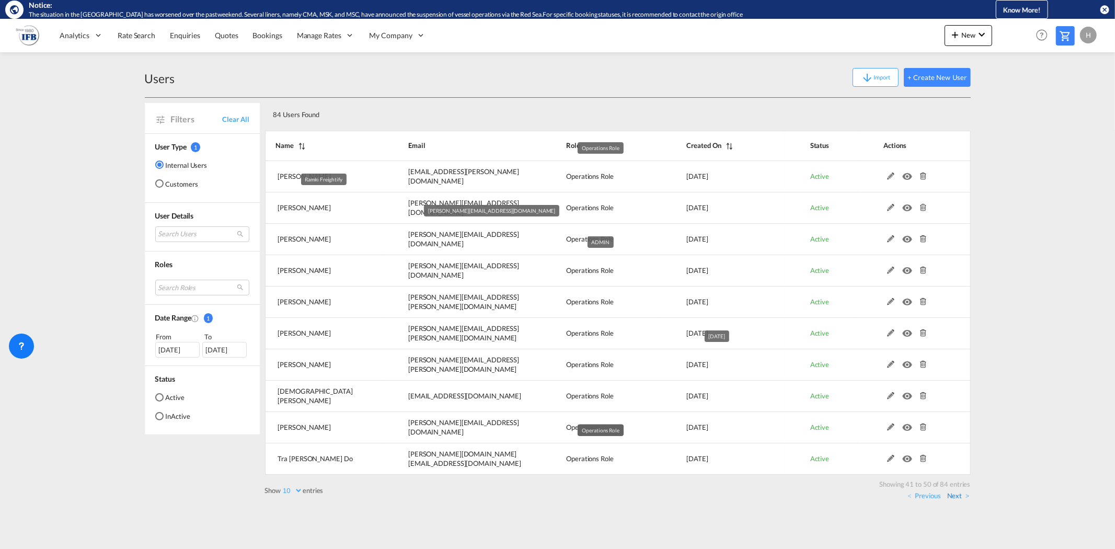
drag, startPoint x: 957, startPoint y: 501, endPoint x: 955, endPoint y: 495, distance: 6.0
click at [957, 501] on div "Users Import + Create New User Filters Clear All User Type 1 Internal Users Cus…" at bounding box center [558, 281] width 826 height 459
click at [955, 495] on link "Next" at bounding box center [959, 495] width 22 height 9
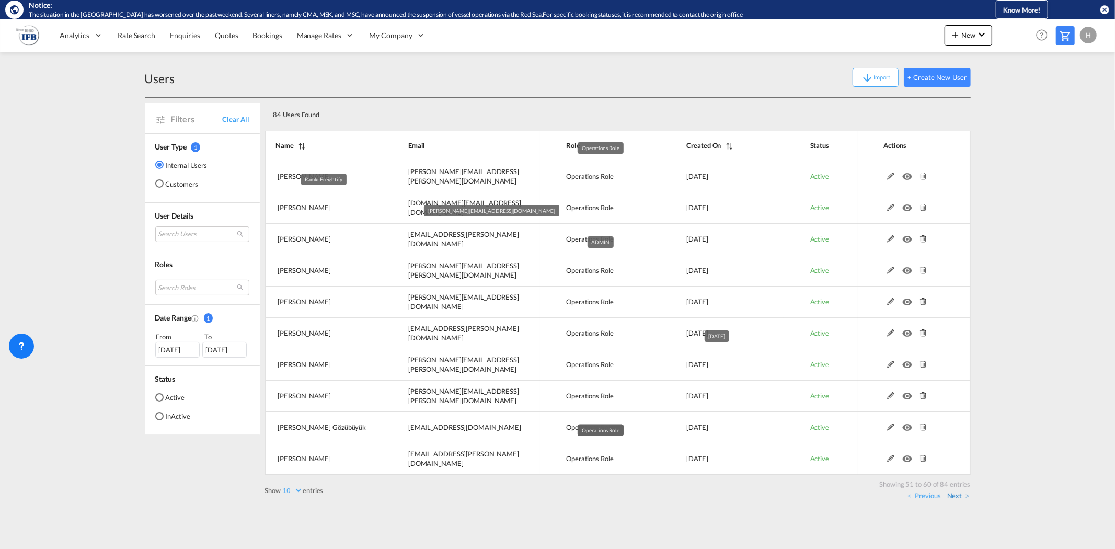
click at [964, 498] on link "Next" at bounding box center [959, 495] width 22 height 9
click at [953, 494] on link "Next" at bounding box center [959, 495] width 22 height 9
click at [954, 495] on link "Next" at bounding box center [959, 495] width 22 height 9
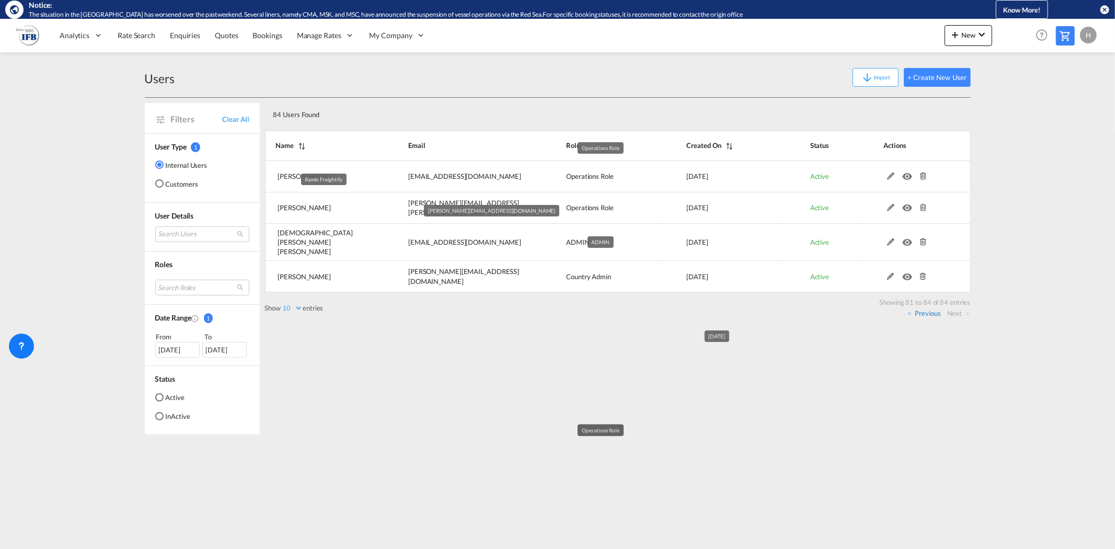
click at [938, 310] on link "Previous" at bounding box center [924, 313] width 33 height 9
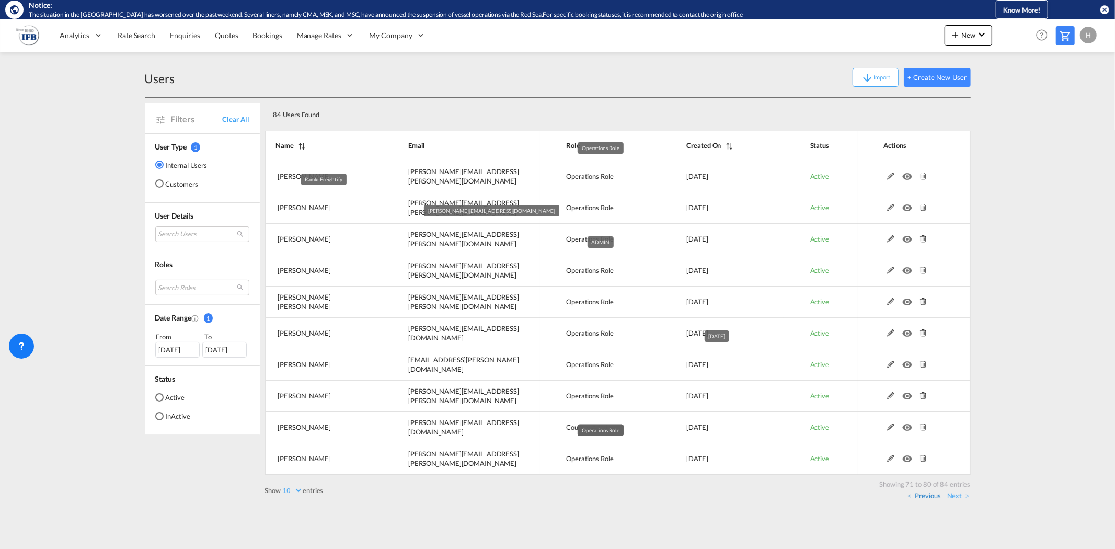
click at [932, 497] on link "Previous" at bounding box center [924, 495] width 33 height 9
click at [929, 497] on link "Previous" at bounding box center [924, 495] width 33 height 9
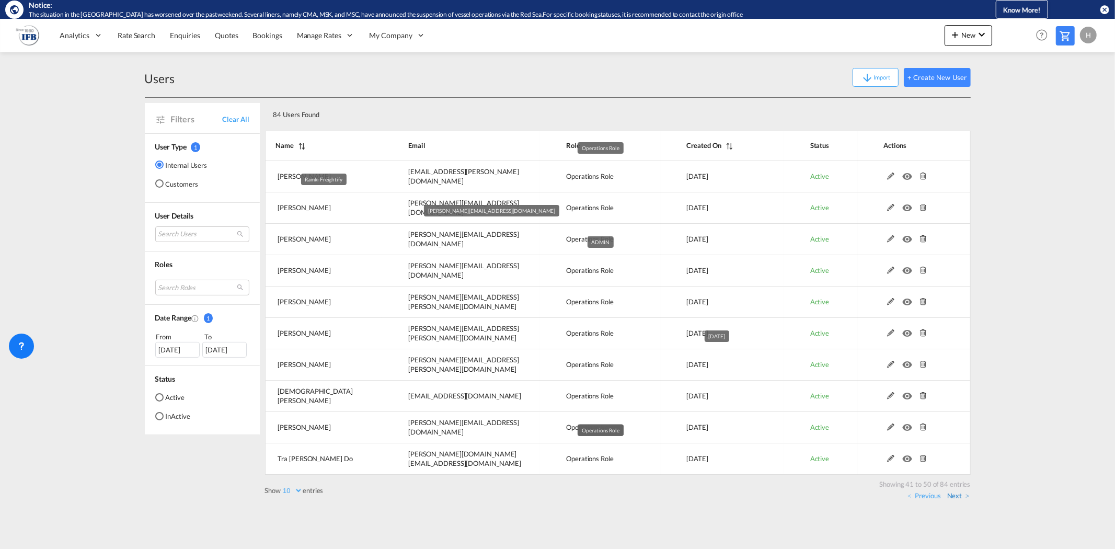
click at [959, 497] on link "Next" at bounding box center [959, 495] width 22 height 9
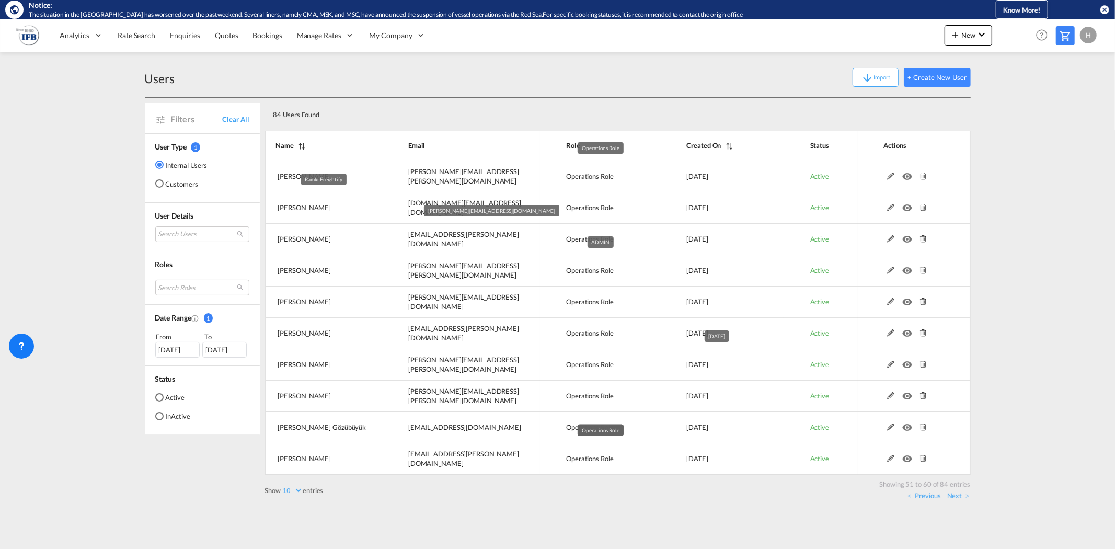
click at [959, 497] on link "Next" at bounding box center [959, 495] width 22 height 9
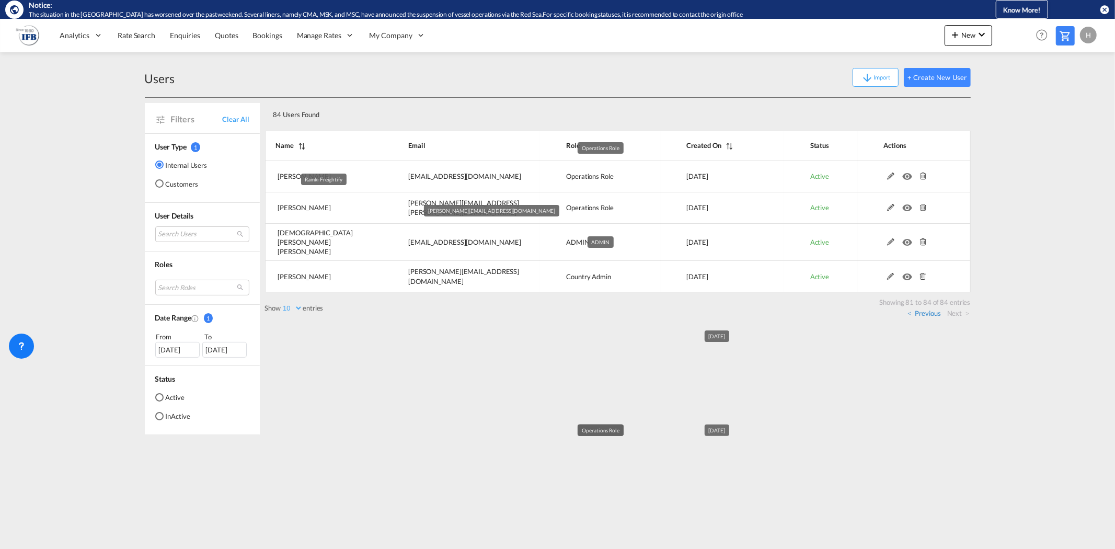
click at [922, 309] on link "Previous" at bounding box center [924, 313] width 33 height 9
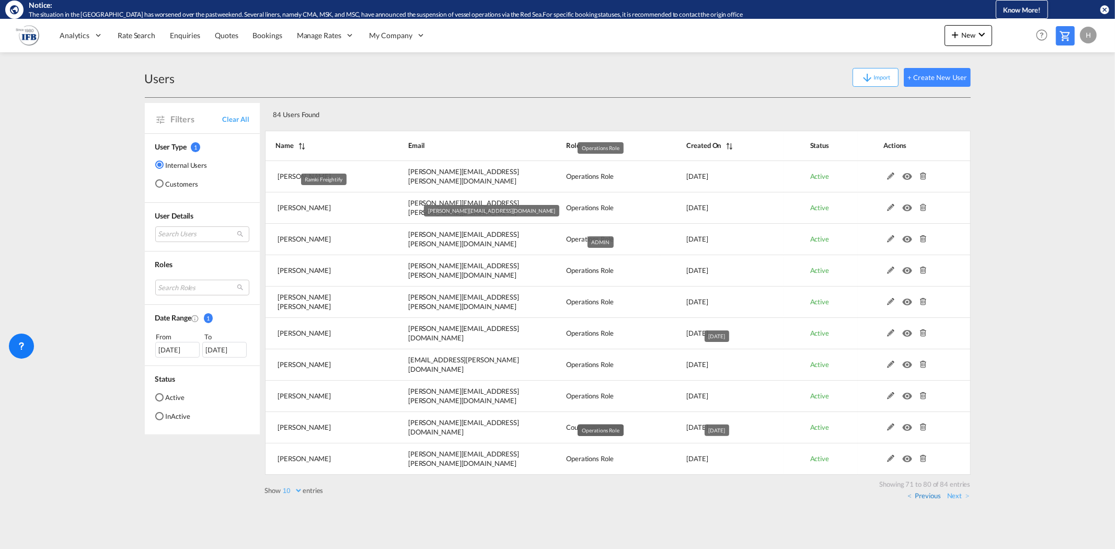
click at [928, 497] on link "Previous" at bounding box center [924, 495] width 33 height 9
click at [926, 496] on link "Previous" at bounding box center [924, 495] width 33 height 9
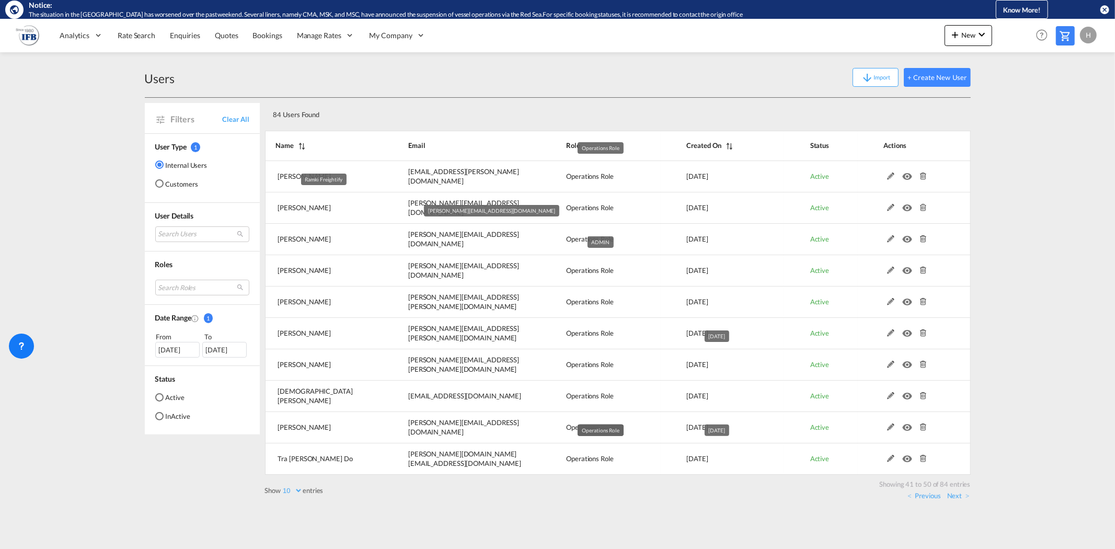
click at [926, 496] on link "Previous" at bounding box center [924, 495] width 33 height 9
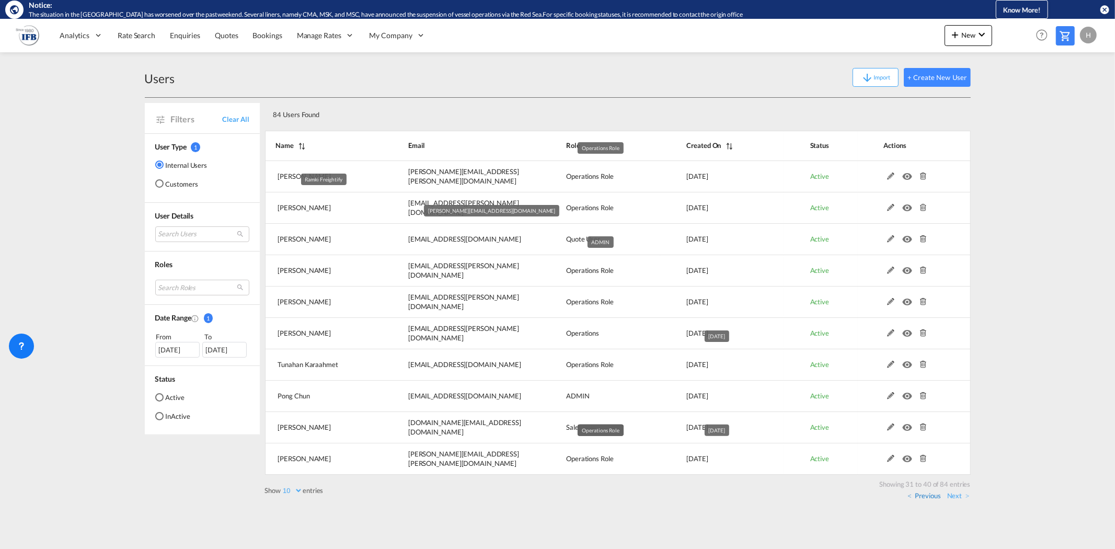
click at [923, 497] on link "Previous" at bounding box center [924, 495] width 33 height 9
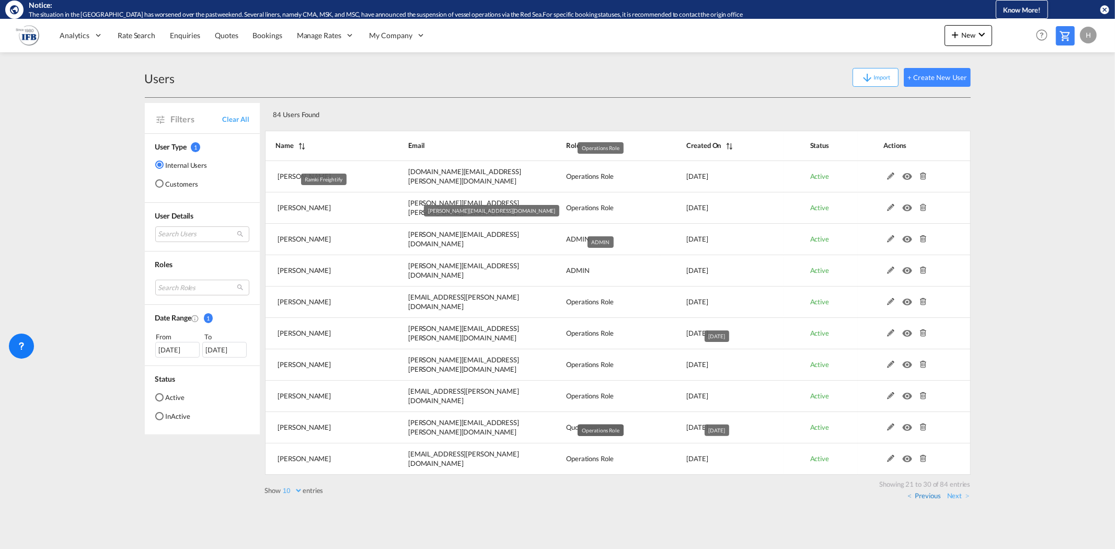
click at [927, 499] on link "Previous" at bounding box center [924, 495] width 33 height 9
click at [927, 498] on link "Previous" at bounding box center [924, 495] width 33 height 9
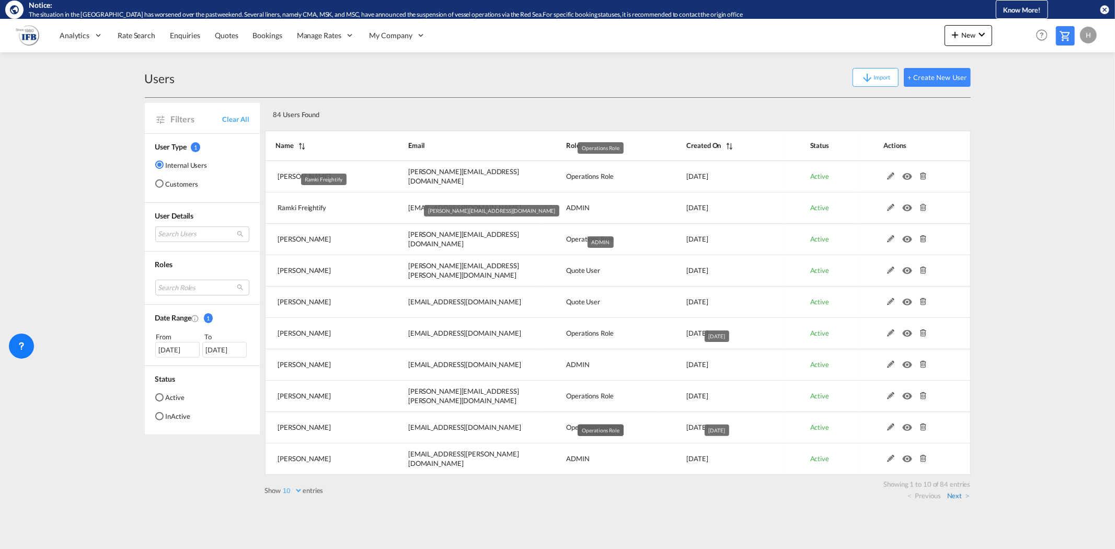
click at [966, 499] on link "Next" at bounding box center [959, 495] width 22 height 9
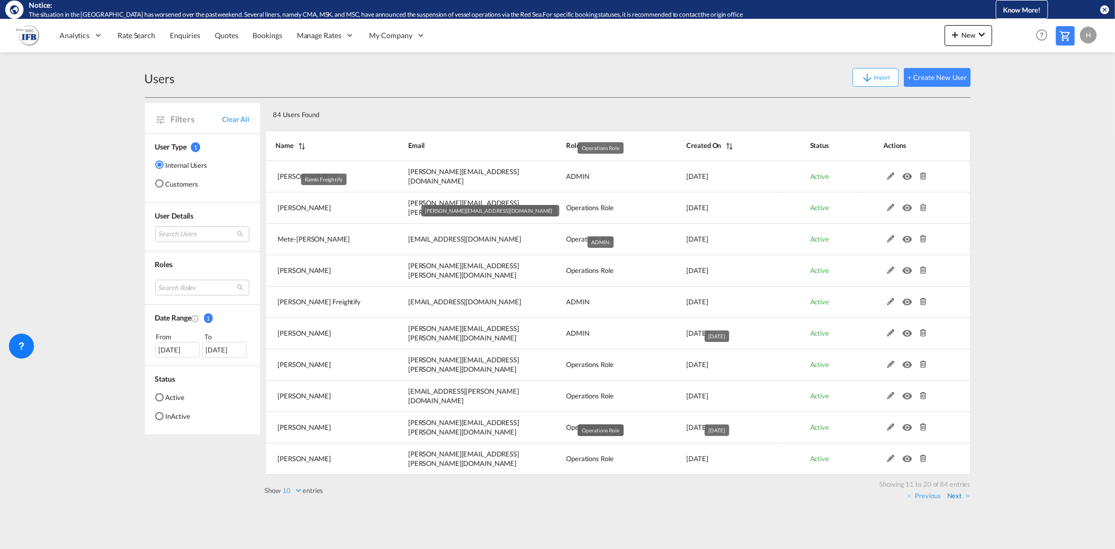
click at [954, 497] on link "Next" at bounding box center [959, 495] width 22 height 9
click at [964, 495] on link "Next" at bounding box center [959, 495] width 22 height 9
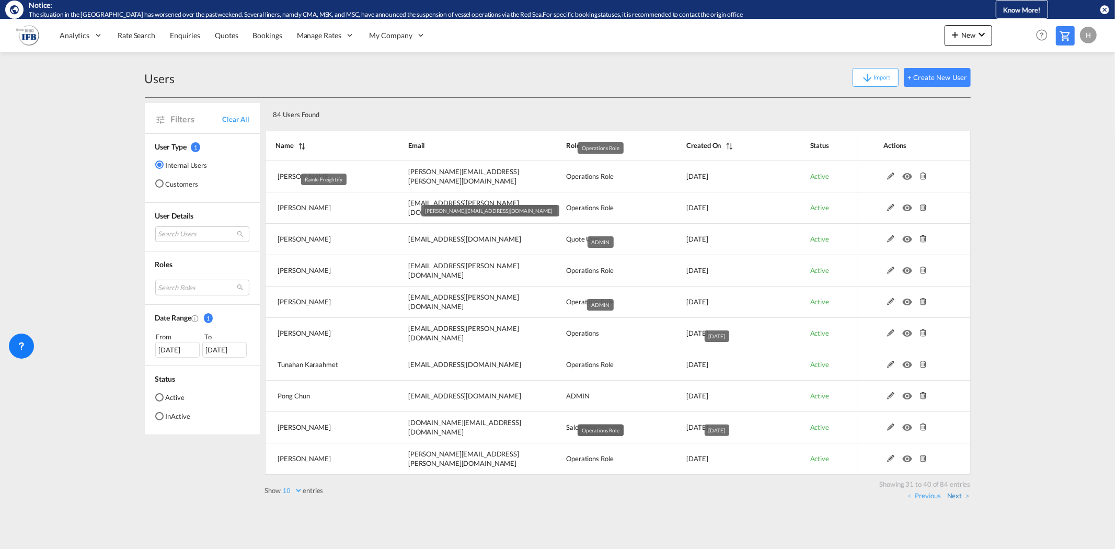
click at [960, 497] on link "Next" at bounding box center [959, 495] width 22 height 9
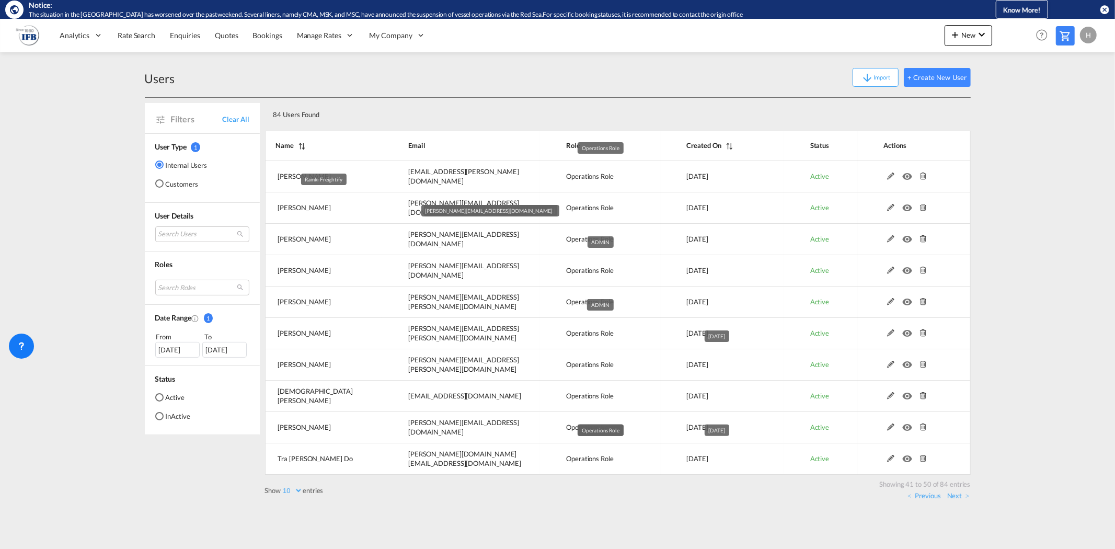
click at [960, 497] on link "Next" at bounding box center [959, 495] width 22 height 9
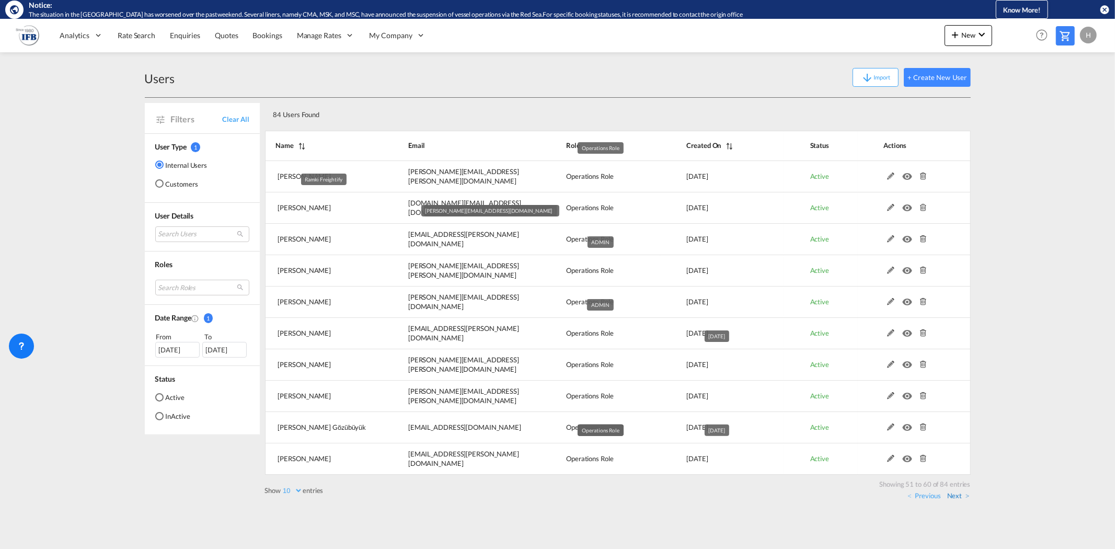
click at [961, 499] on link "Next" at bounding box center [959, 495] width 22 height 9
click at [965, 497] on link "Next" at bounding box center [959, 495] width 22 height 9
